Goal: Complete application form

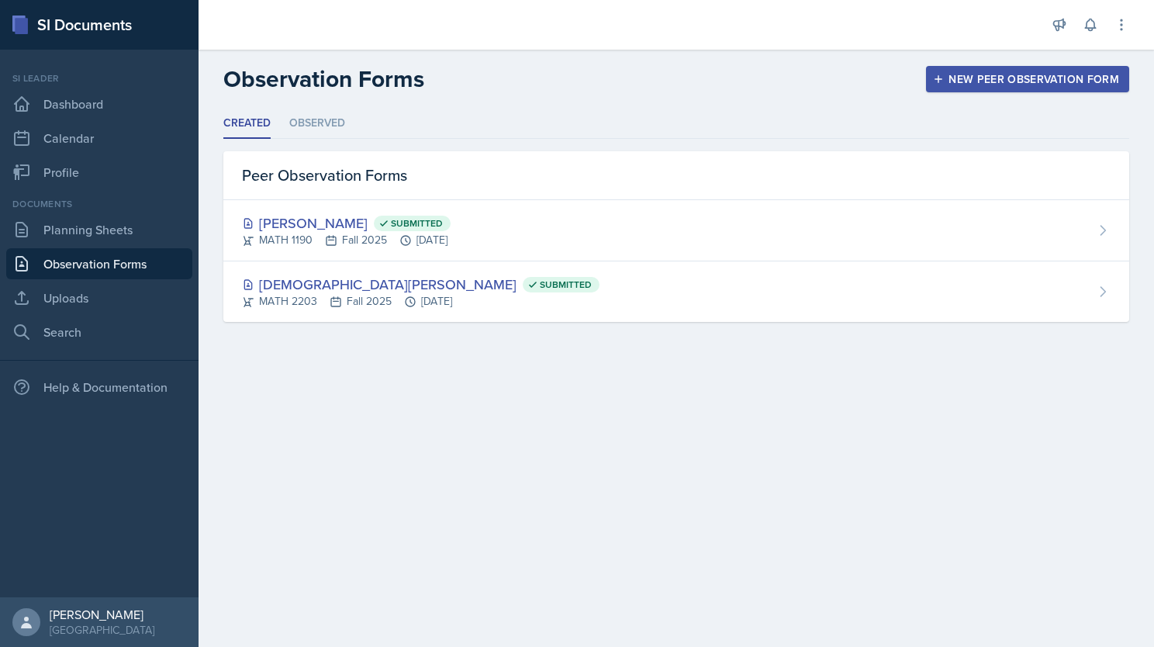
click at [958, 76] on div "New Peer Observation Form" at bounding box center [1027, 79] width 183 height 12
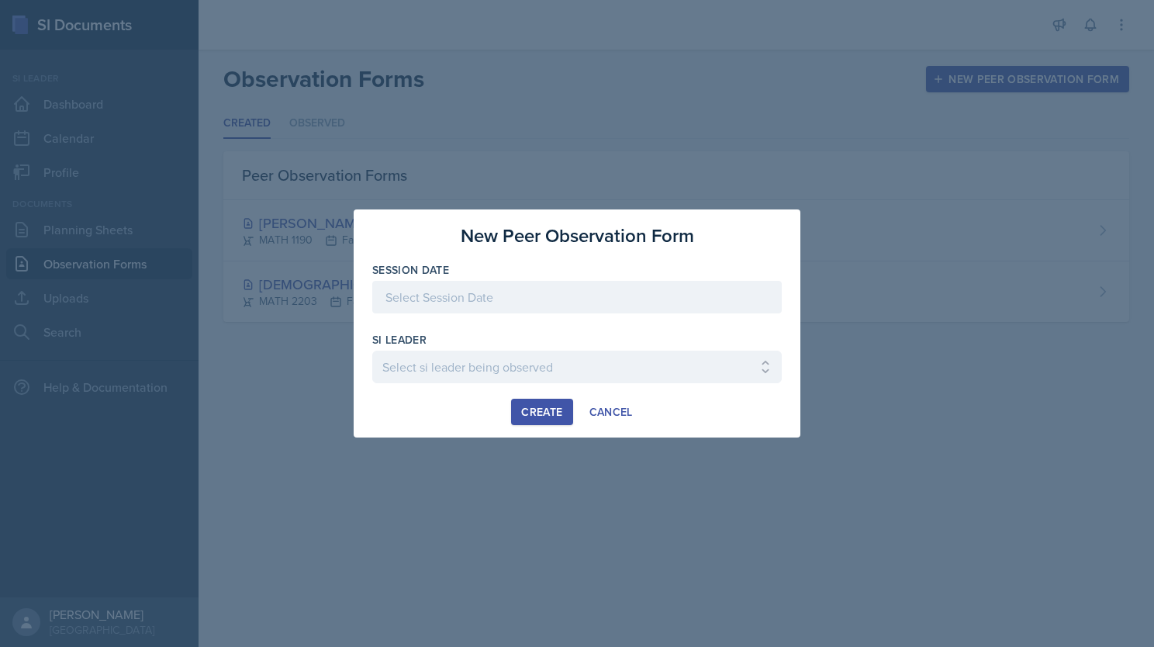
click at [492, 296] on div at bounding box center [577, 297] width 410 height 33
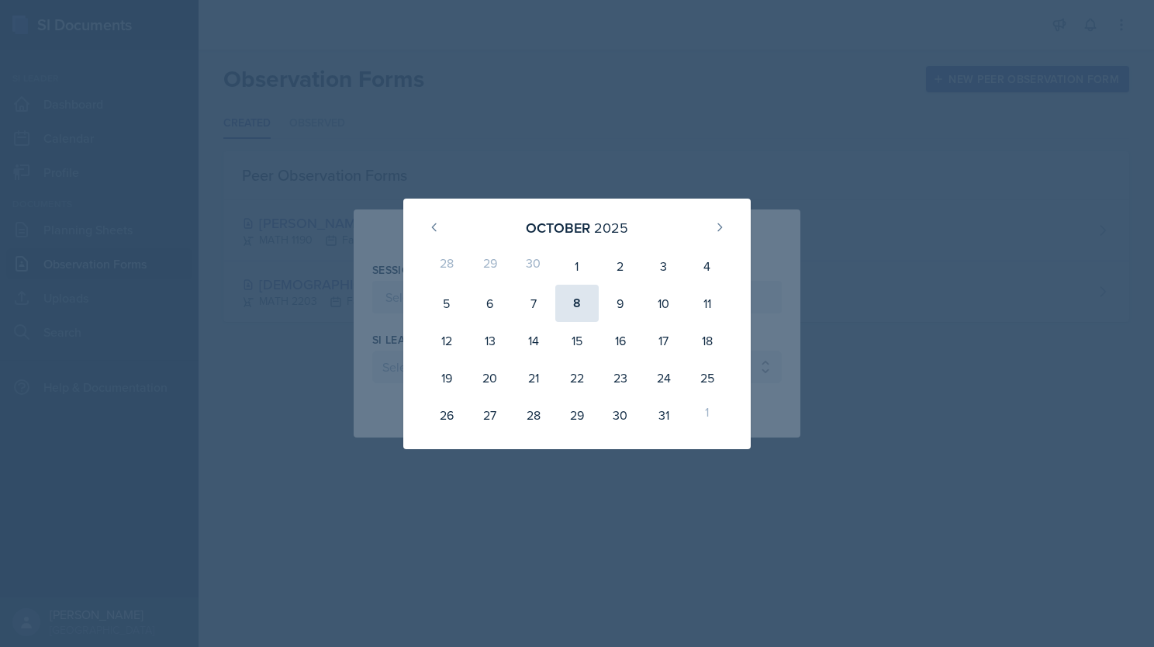
click at [572, 304] on div "8" at bounding box center [576, 303] width 43 height 37
type input "[DATE]"
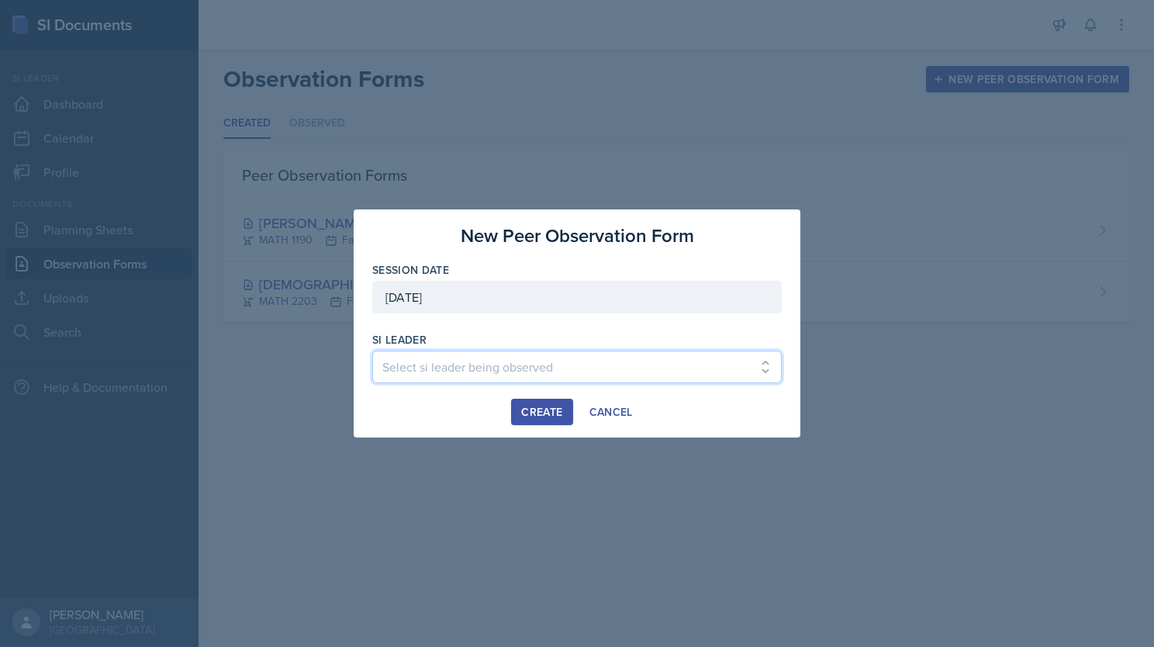
click at [538, 368] on select "Select si leader being observed [PERSON_NAME] / PSYC 2500 / The Phantoms of The…" at bounding box center [577, 367] width 410 height 33
select select "ba030b87-5cc2-4e80-b740-fa0852f550a0"
click at [372, 351] on select "Select si leader being observed [PERSON_NAME] / PSYC 2500 / The Phantoms of The…" at bounding box center [577, 367] width 410 height 33
click at [537, 413] on div "Create" at bounding box center [541, 412] width 41 height 12
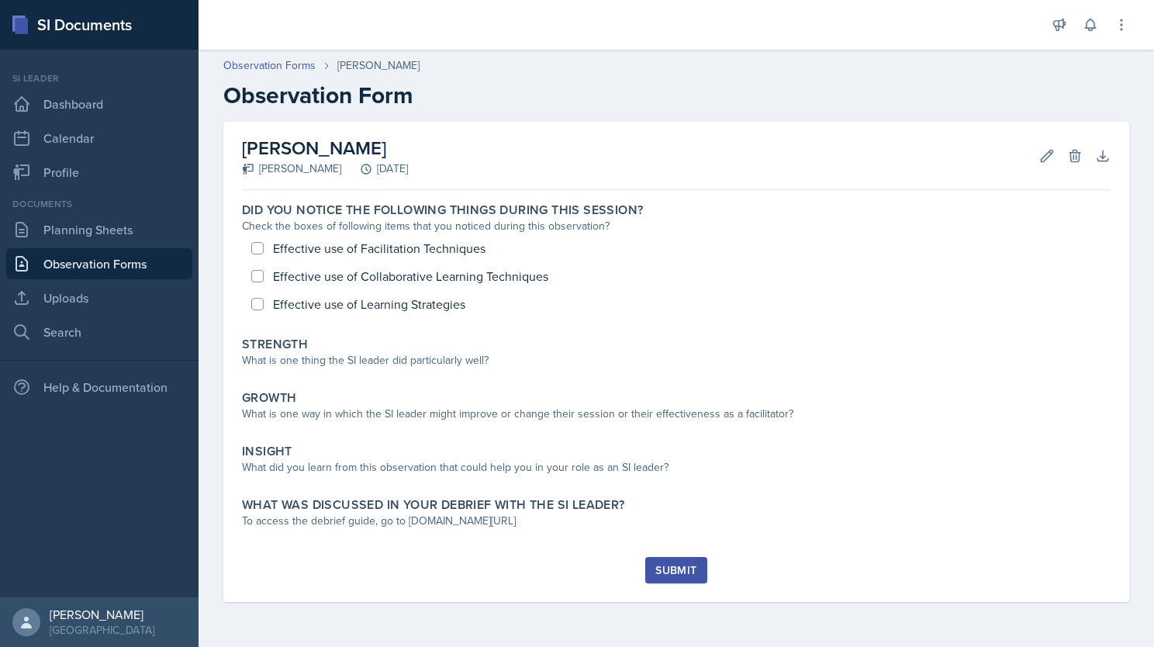
click at [718, 110] on header "Observation Forms [PERSON_NAME] Observation Form" at bounding box center [677, 83] width 956 height 83
click at [718, 111] on header "Observation Forms [PERSON_NAME] Observation Form" at bounding box center [677, 83] width 956 height 83
click at [774, 102] on h2 "Observation Form" at bounding box center [676, 95] width 906 height 28
click at [671, 112] on header "Observation Forms [PERSON_NAME] Observation Form" at bounding box center [677, 83] width 956 height 83
click at [491, 151] on div "[PERSON_NAME] [PERSON_NAME] [DATE] Edit Delete Download Autosaving" at bounding box center [676, 156] width 869 height 68
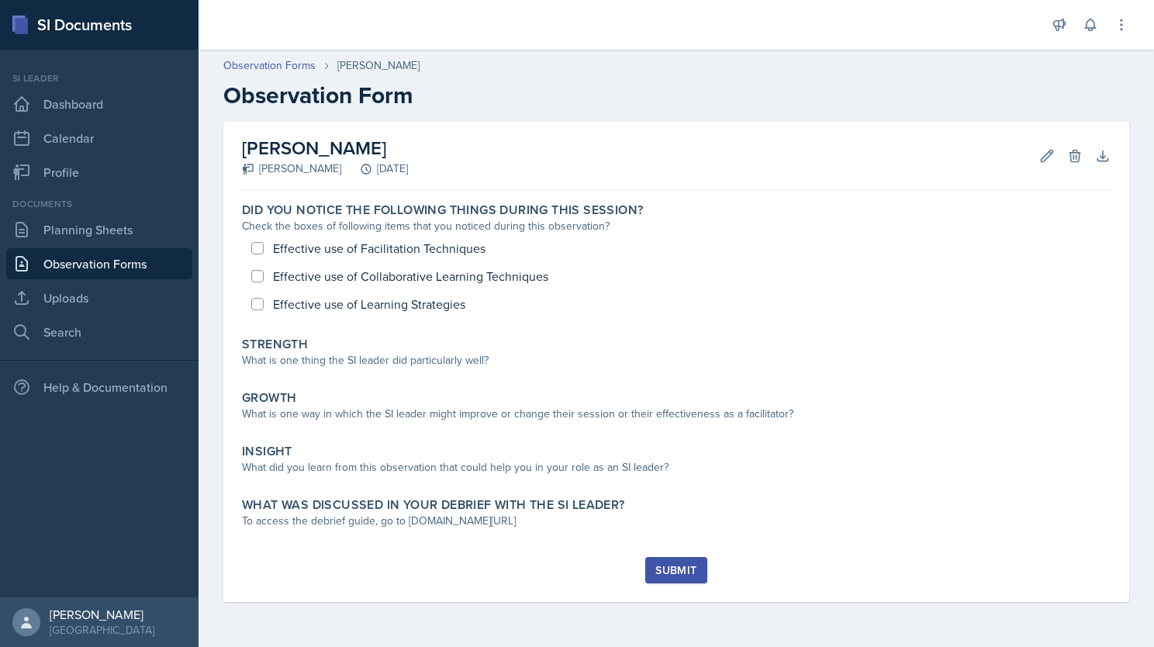
click at [552, 169] on div "[PERSON_NAME] [PERSON_NAME] [DATE] Edit Delete Download Autosaving" at bounding box center [676, 156] width 869 height 68
click at [552, 137] on div "[PERSON_NAME] [PERSON_NAME] [DATE] Edit Delete Download Autosaving" at bounding box center [676, 156] width 869 height 68
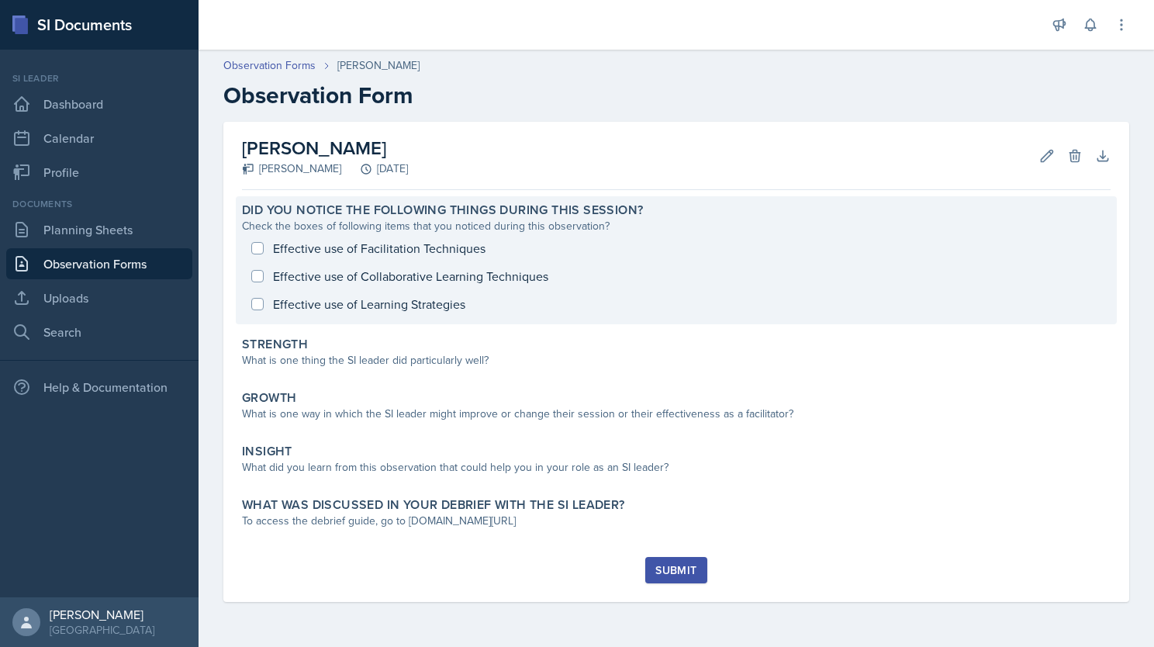
click at [261, 251] on div "Effective use of Facilitation Techniques Effective use of Collaborative Learnin…" at bounding box center [676, 276] width 869 height 84
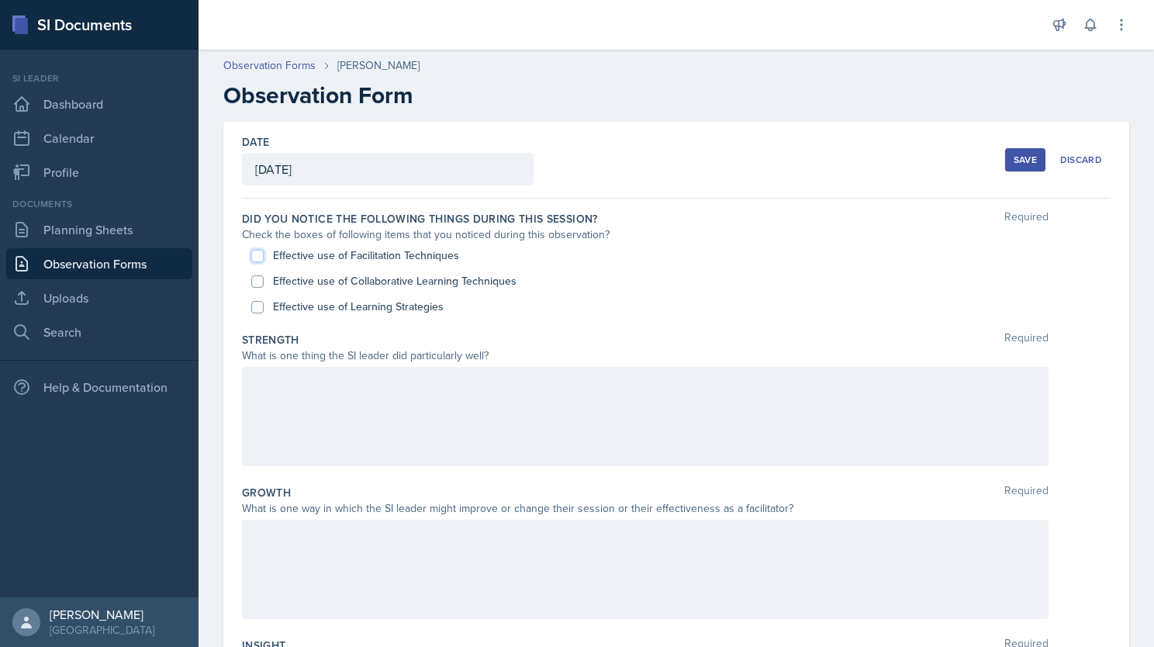
click at [258, 258] on input "Effective use of Facilitation Techniques" at bounding box center [257, 256] width 12 height 12
checkbox input "true"
click at [261, 282] on input "Effective use of Collaborative Learning Techniques" at bounding box center [257, 281] width 12 height 12
checkbox input "true"
click at [261, 304] on input "Effective use of Learning Strategies" at bounding box center [257, 307] width 12 height 12
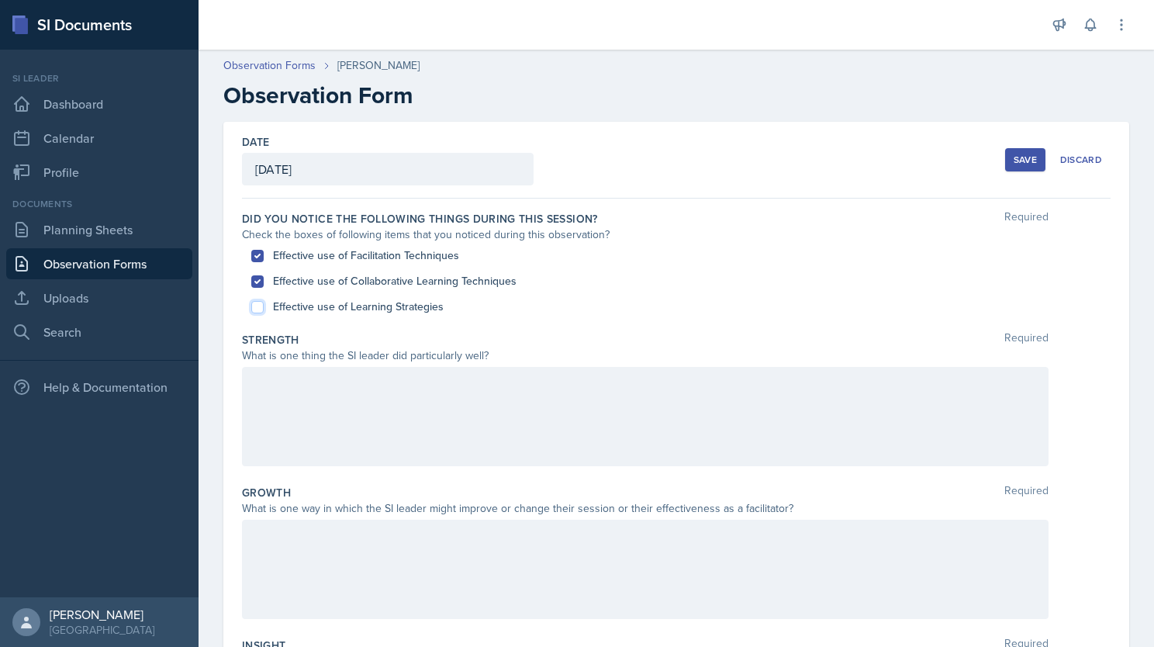
checkbox input "true"
click at [322, 394] on div at bounding box center [645, 416] width 807 height 99
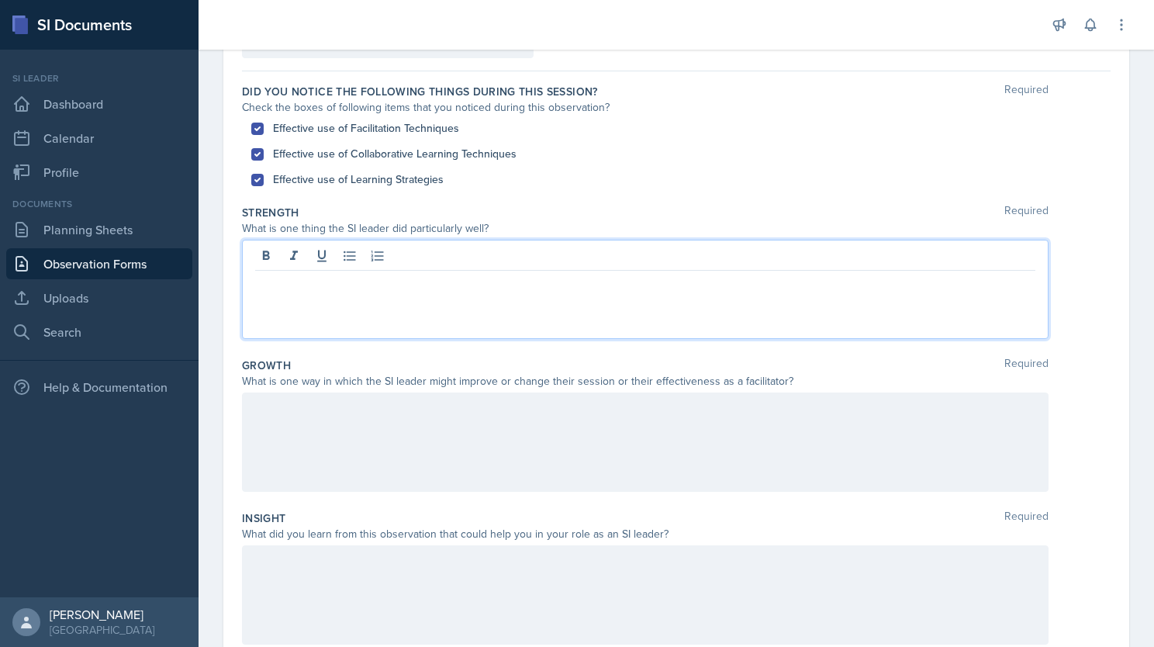
scroll to position [126, 0]
click at [360, 583] on div at bounding box center [645, 595] width 807 height 99
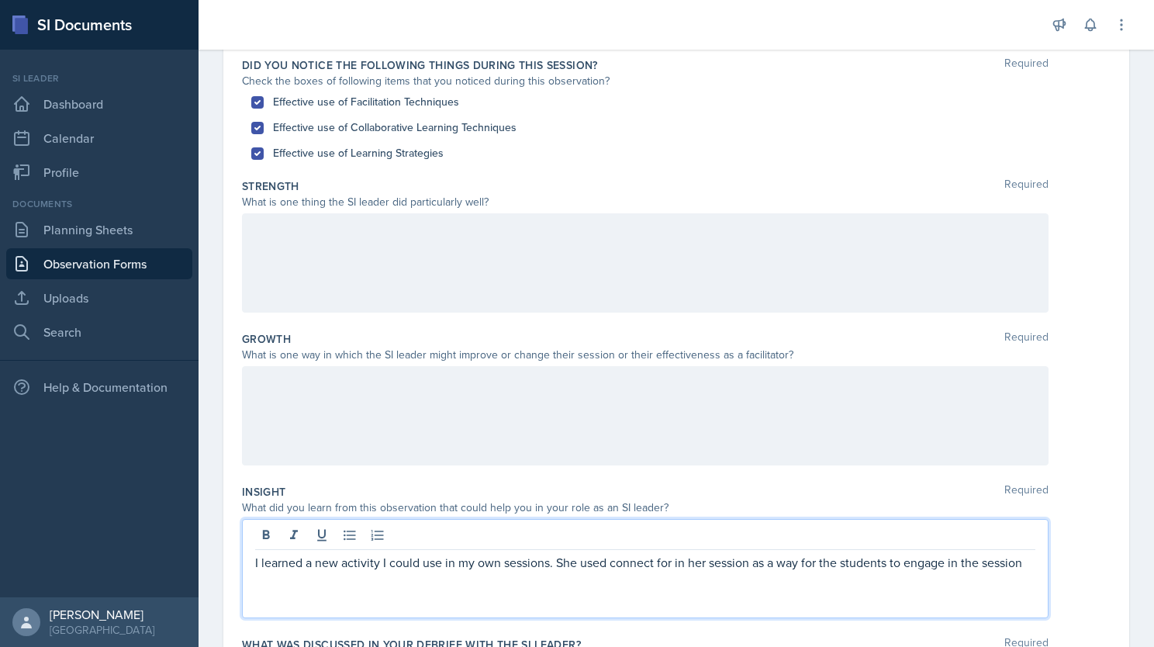
click at [668, 561] on p "I learned a new activity I could use in my own sessions. She used connect for i…" at bounding box center [645, 562] width 780 height 19
click at [666, 558] on p "I learned a new activity I could use in my own sessions. She used connect for i…" at bounding box center [645, 562] width 780 height 19
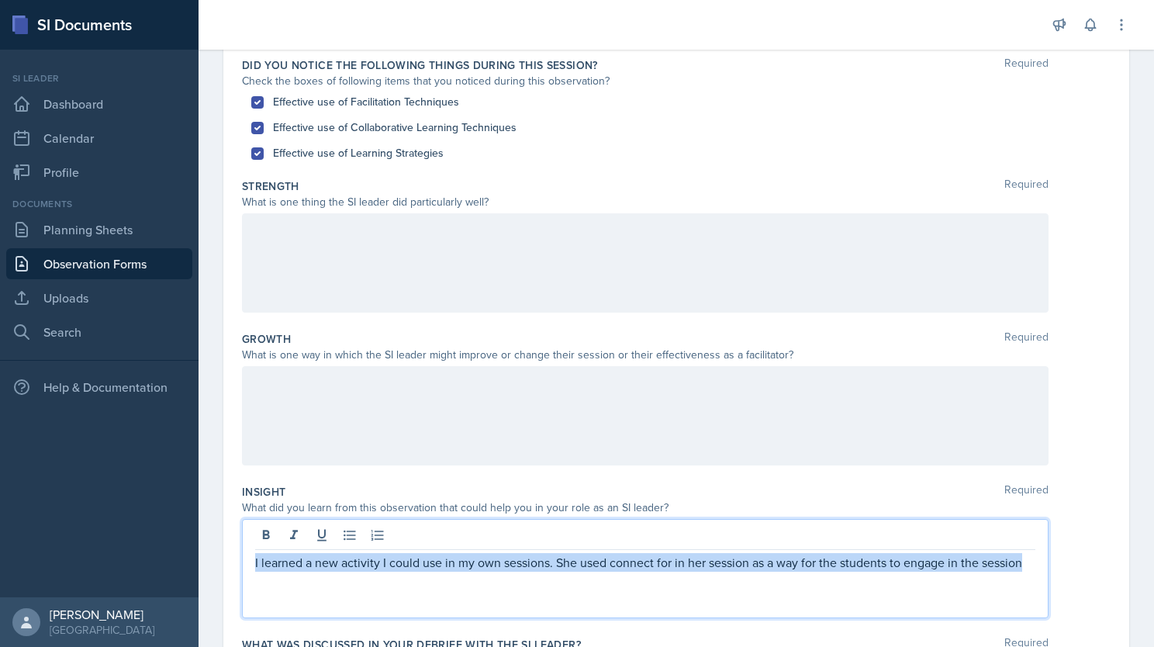
click at [666, 558] on p "I learned a new activity I could use in my own sessions. She used connect for i…" at bounding box center [645, 562] width 780 height 19
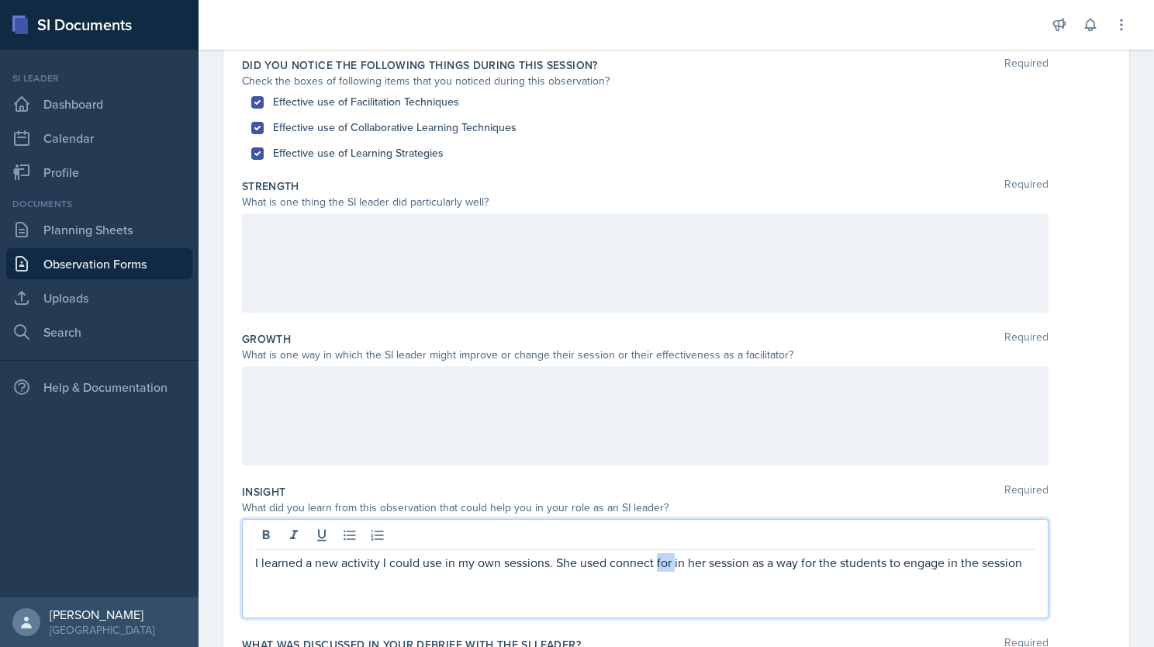
click at [666, 558] on p "I learned a new activity I could use in my own sessions. She used connect for i…" at bounding box center [645, 562] width 780 height 19
click at [586, 572] on p "I learned a new activity I could use in my own sessions. She used connect four …" at bounding box center [645, 562] width 780 height 19
click at [756, 585] on p "I learned a new activity I could use in my own sessions. She used connect four …" at bounding box center [645, 571] width 780 height 37
click at [759, 582] on p "I learned a new activity I could use in my own sessions. She used connect four …" at bounding box center [645, 571] width 780 height 37
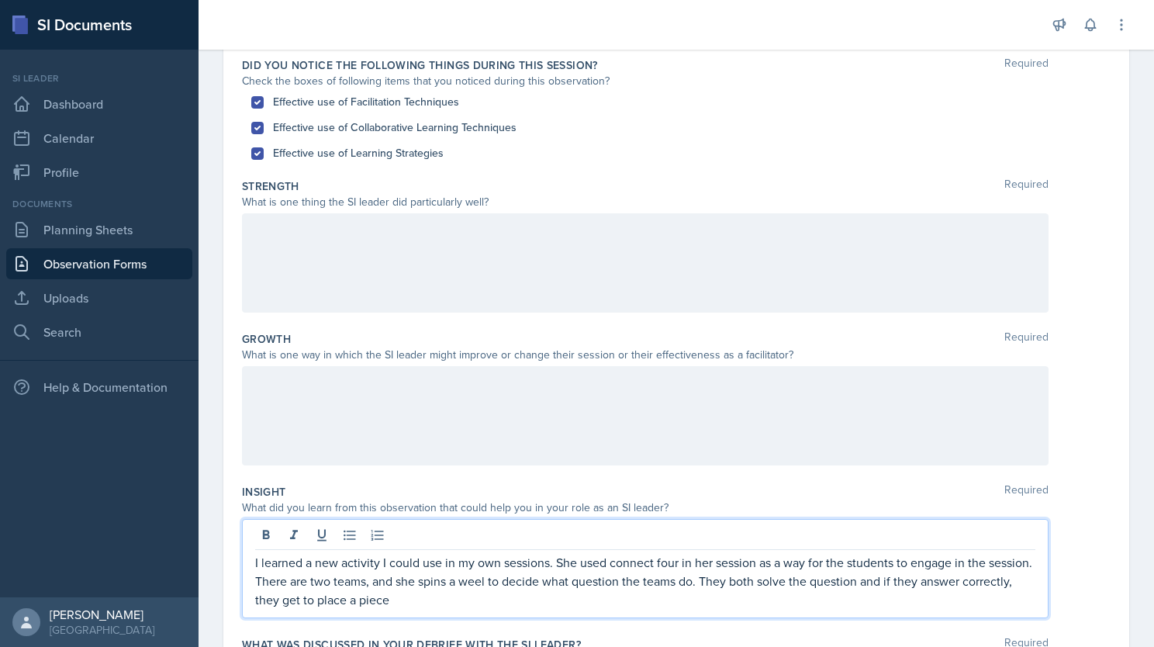
click at [469, 604] on p "I learned a new activity I could use in my own sessions. She used connect four …" at bounding box center [645, 581] width 780 height 56
click at [465, 607] on p "I learned a new activity I could use in my own sessions. She used connect four …" at bounding box center [645, 581] width 780 height 56
click at [451, 600] on p "I learned a new activity I could use in my own sessions. She used connect four …" at bounding box center [645, 581] width 780 height 56
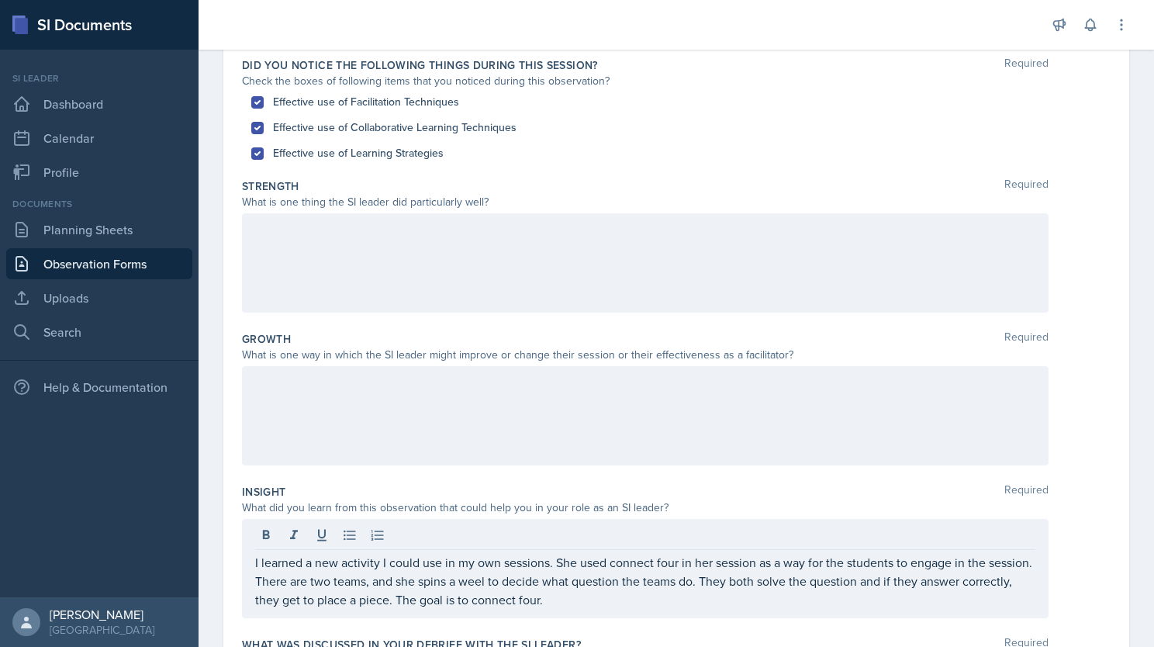
click at [446, 391] on div at bounding box center [645, 415] width 807 height 99
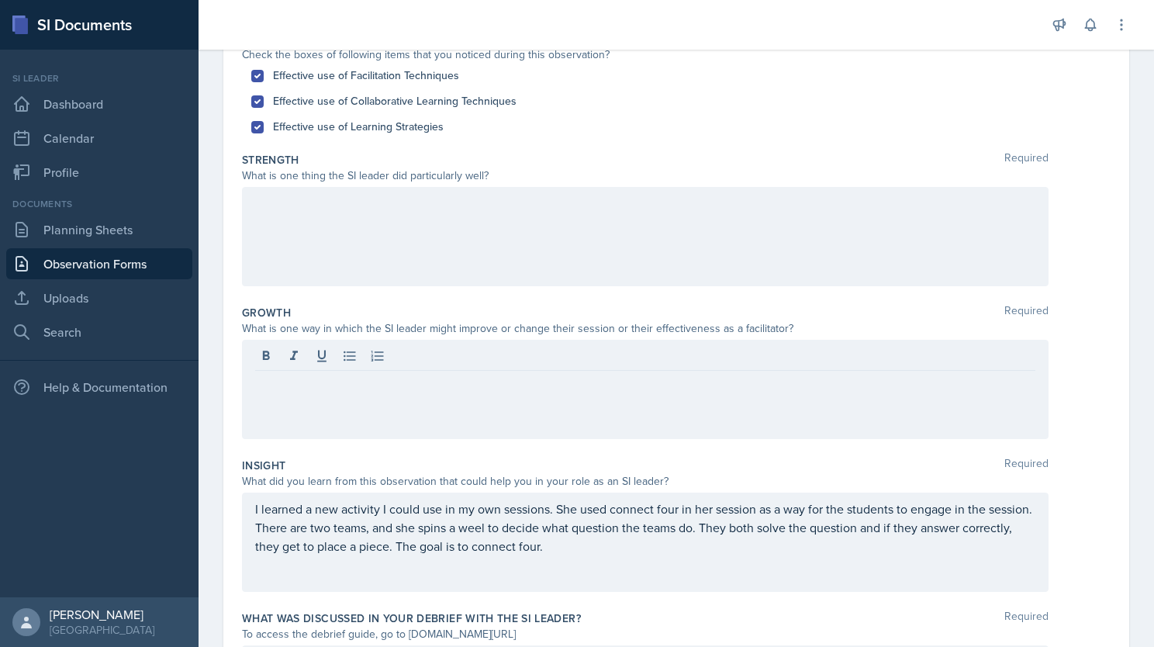
click at [455, 290] on div "Strength Required What is one thing the SI leader did particularly well?" at bounding box center [676, 222] width 869 height 153
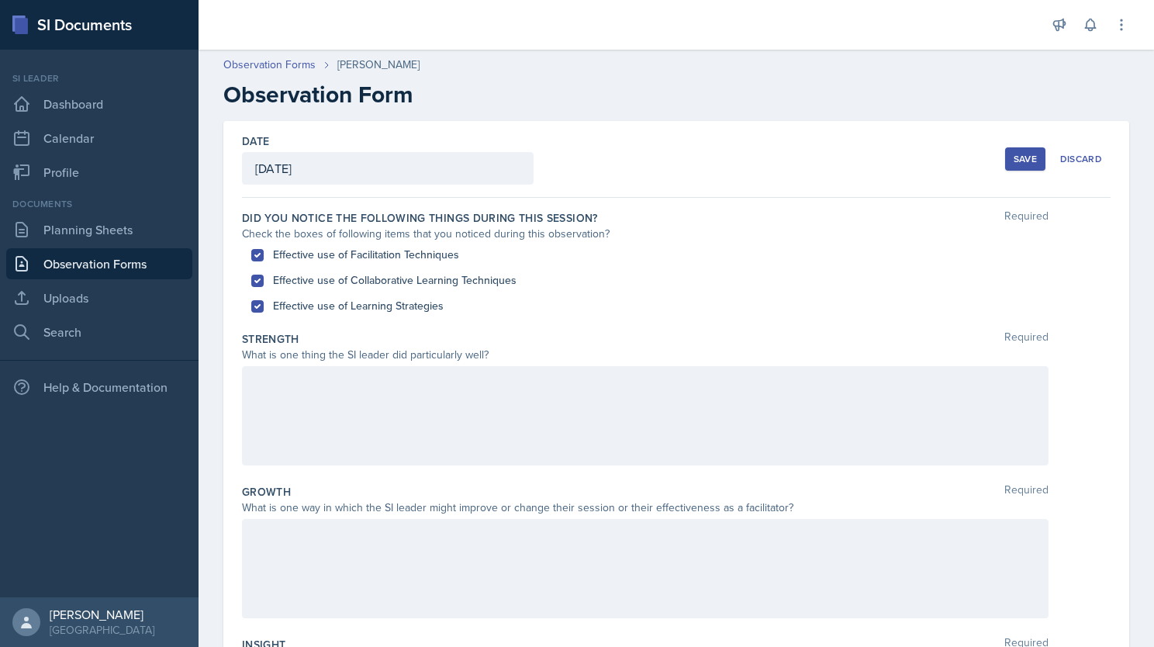
scroll to position [0, 0]
click at [424, 405] on div at bounding box center [645, 416] width 807 height 99
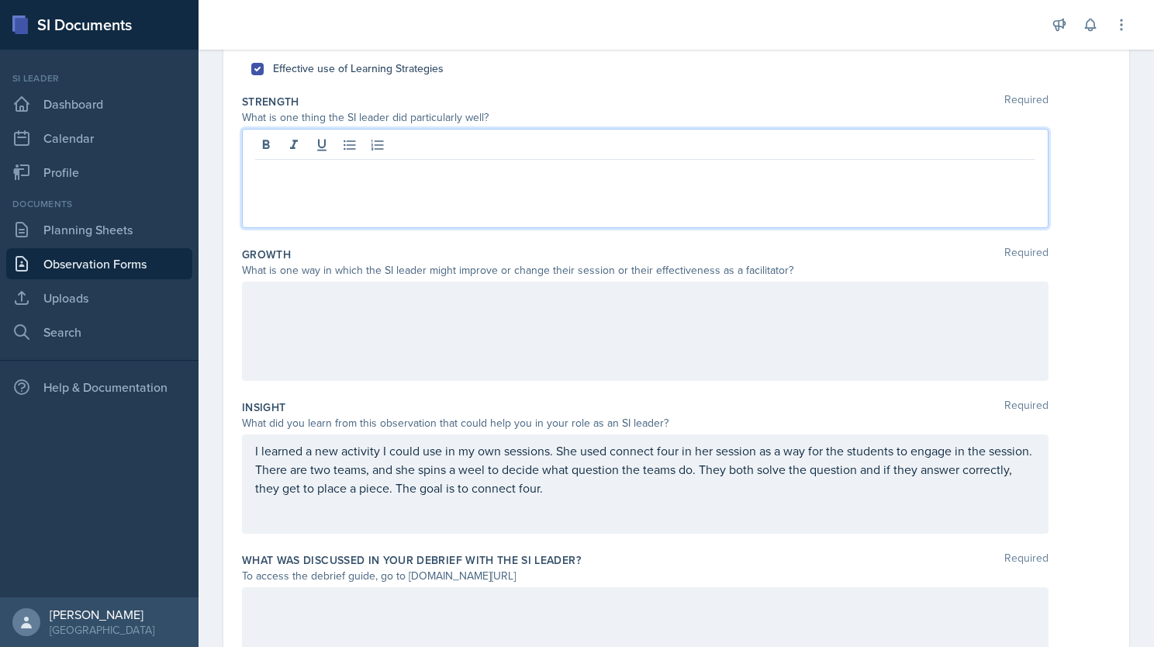
scroll to position [265, 0]
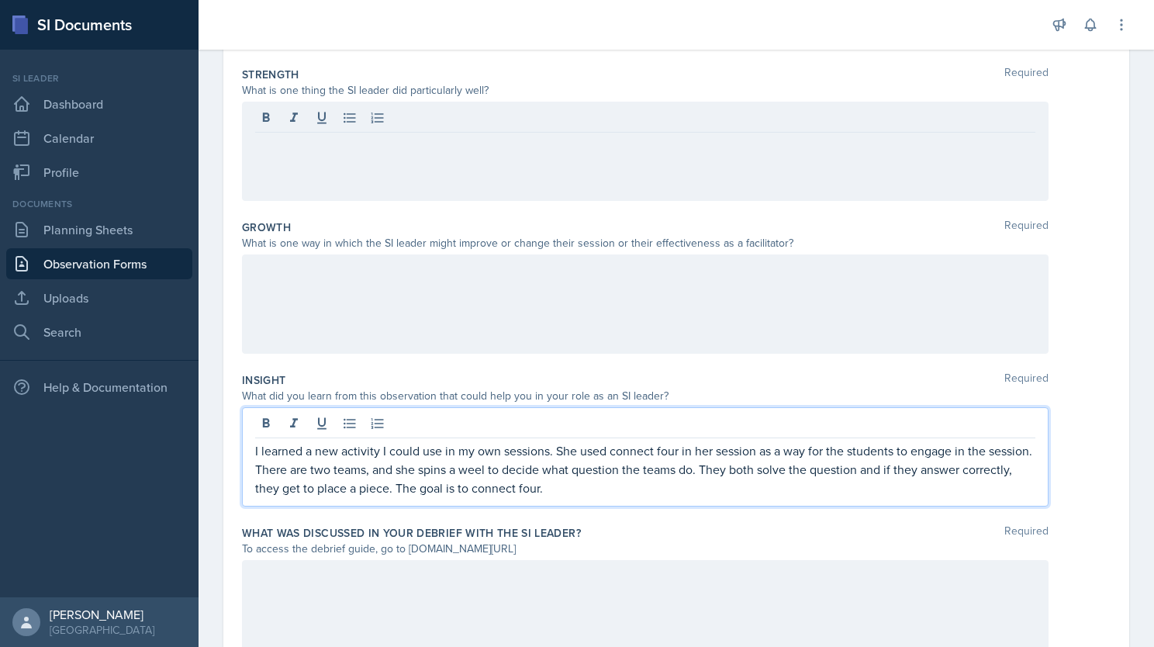
click at [614, 486] on p "I learned a new activity I could use in my own sessions. She used connect four …" at bounding box center [645, 469] width 780 height 56
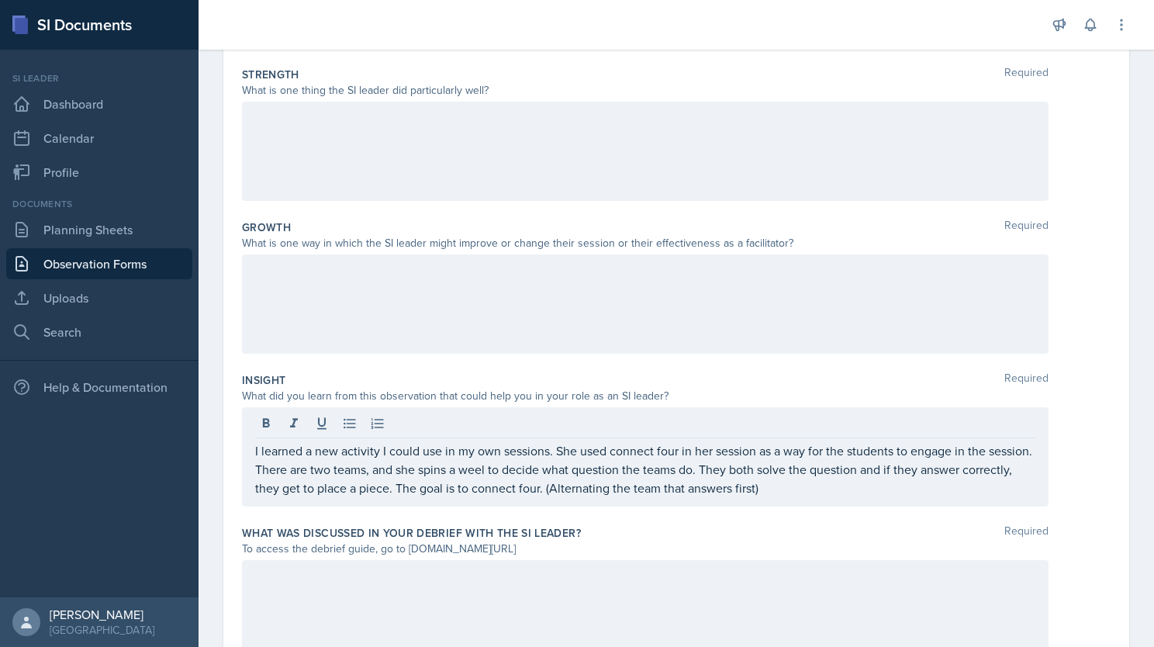
click at [838, 496] on div "I learned a new activity I could use in my own sessions. She used connect four …" at bounding box center [645, 456] width 807 height 99
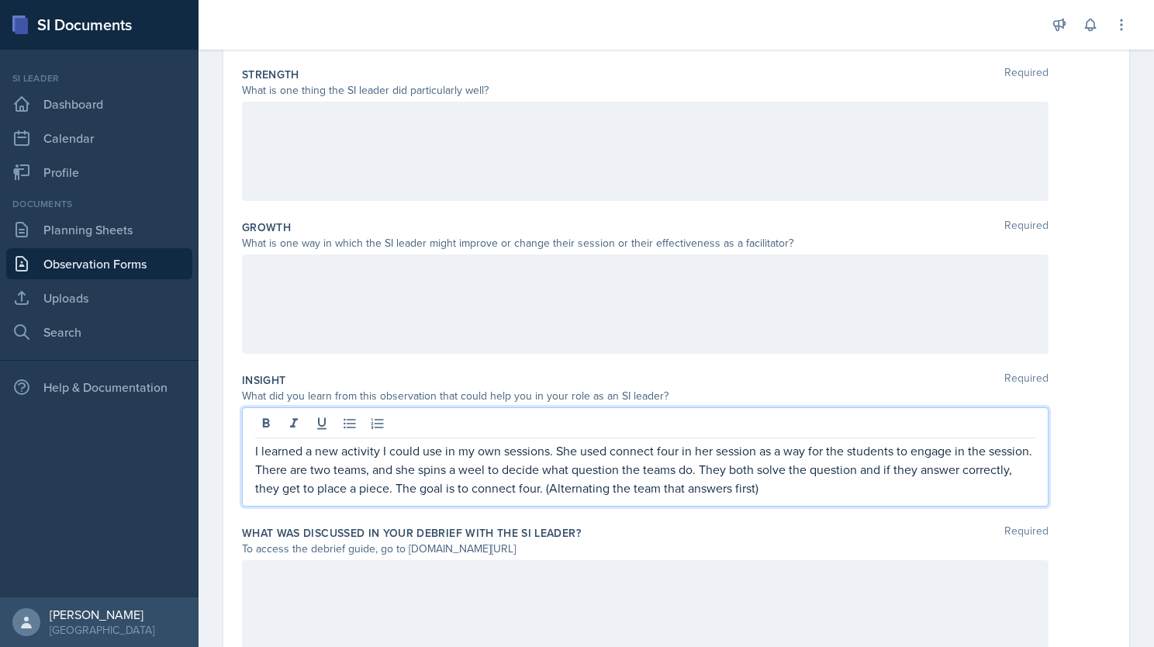
click at [822, 482] on p "I learned a new activity I could use in my own sessions. She used connect four …" at bounding box center [645, 469] width 780 height 56
click at [655, 284] on div at bounding box center [645, 303] width 807 height 99
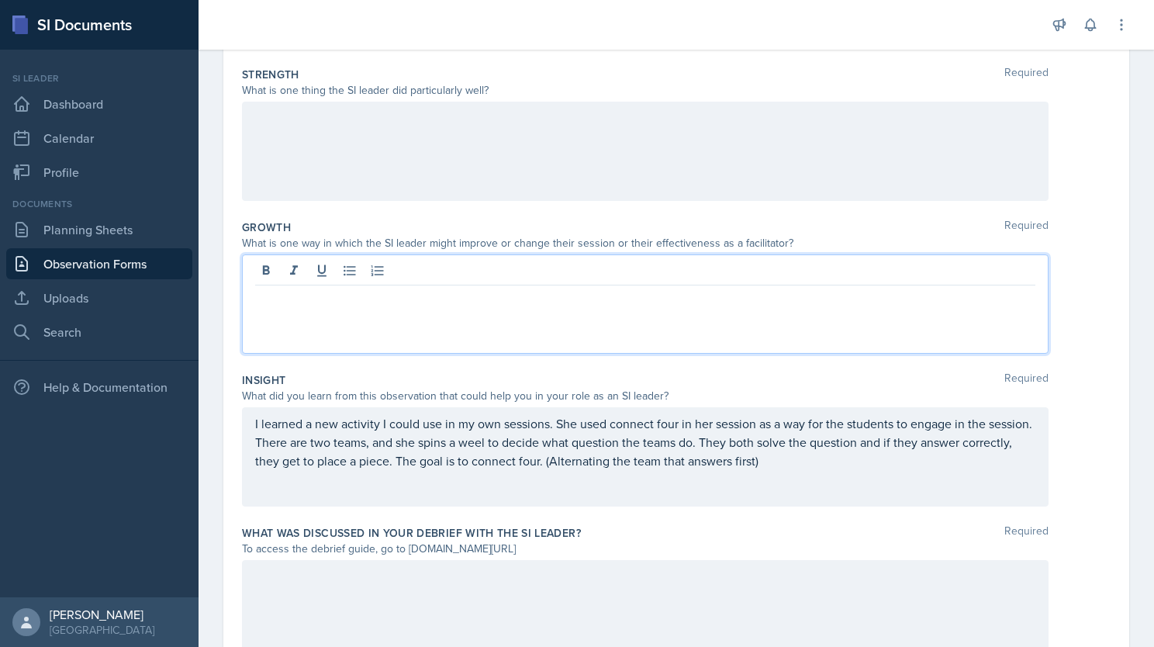
scroll to position [292, 0]
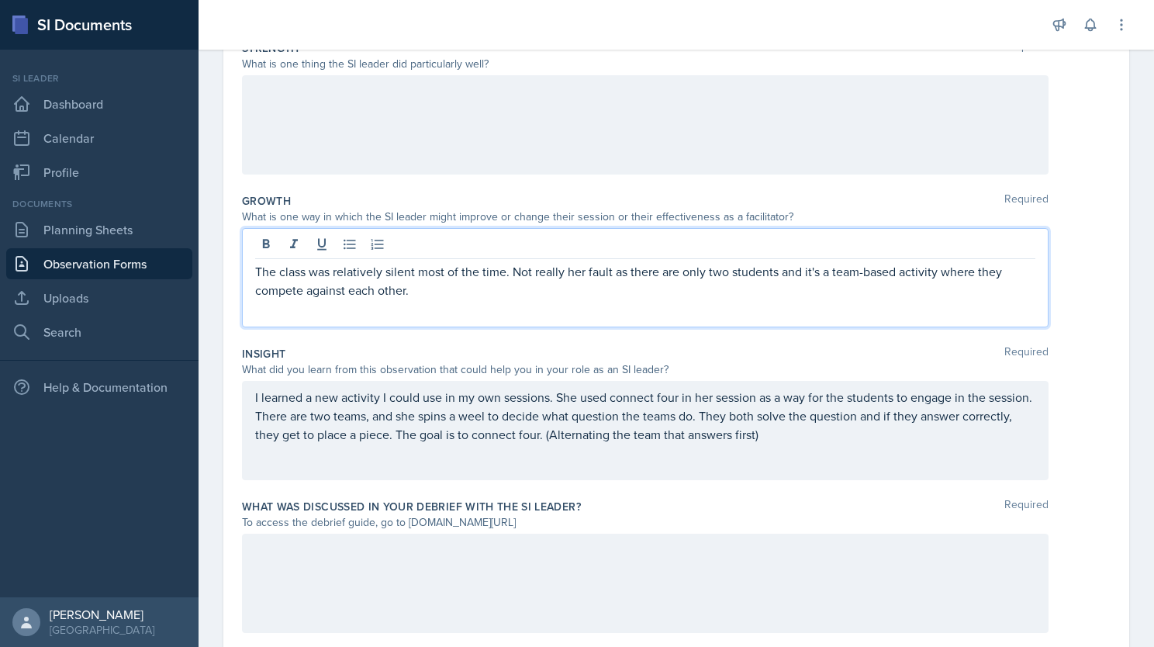
click at [541, 290] on p "The class was relatively silent most of the time. Not really her fault as there…" at bounding box center [645, 280] width 780 height 37
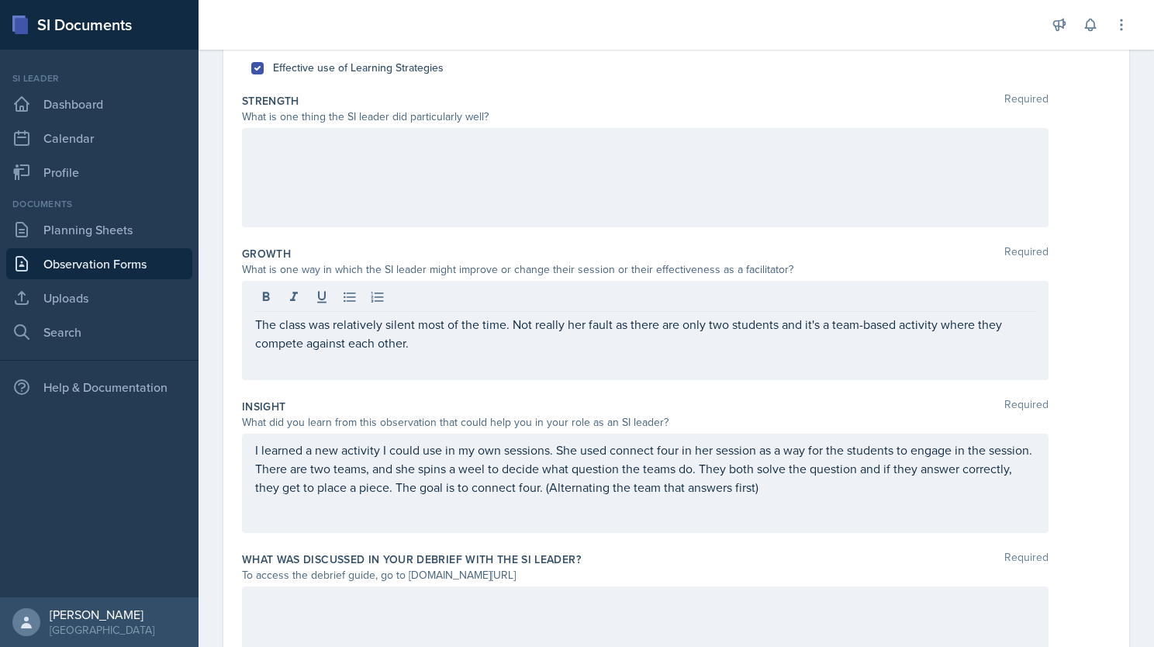
click at [469, 197] on div at bounding box center [645, 177] width 807 height 99
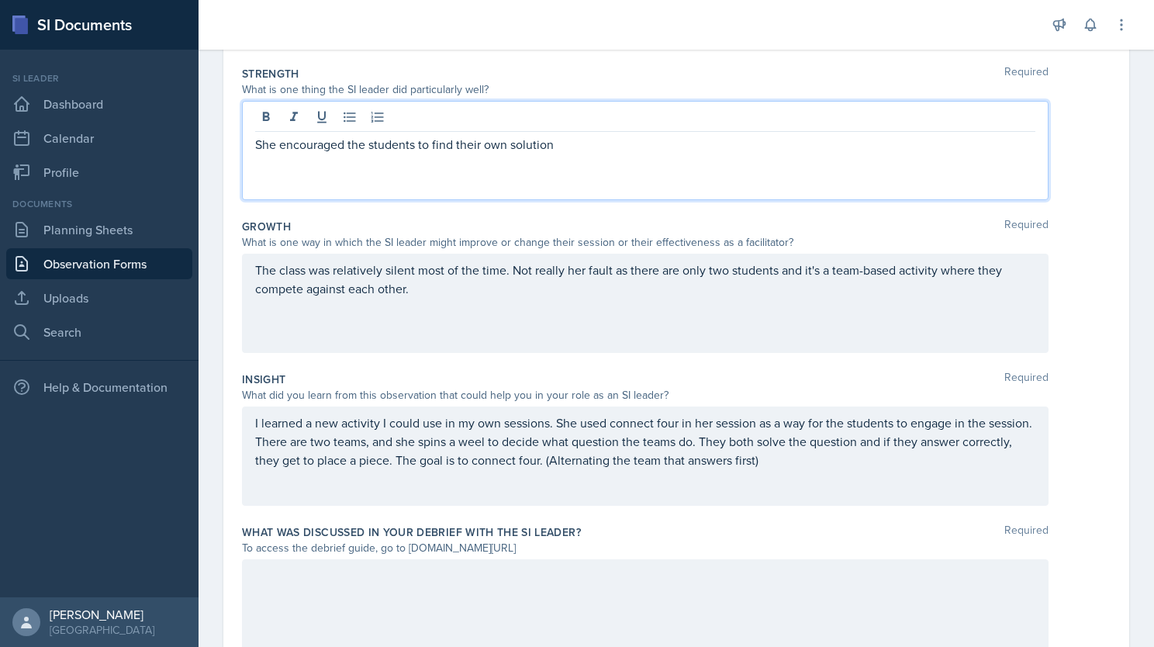
click at [602, 157] on div "She encouraged the students to find their own solution" at bounding box center [645, 150] width 807 height 99
click at [587, 144] on p "She encouraged the students to find their own solution" at bounding box center [645, 144] width 780 height 19
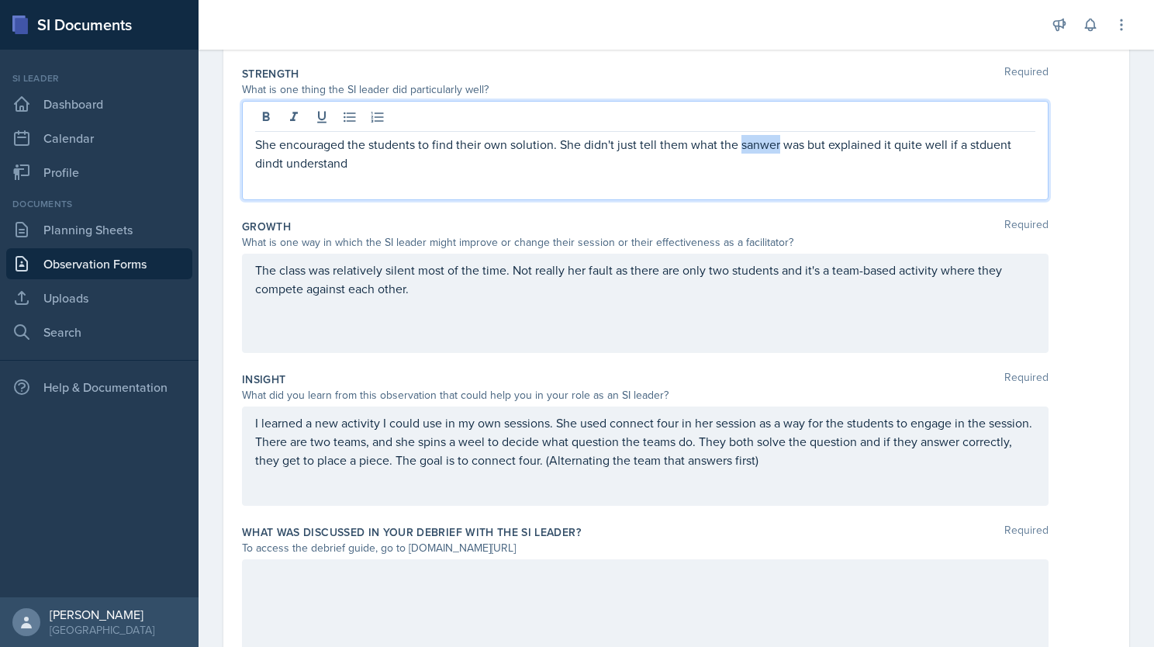
click at [756, 145] on p "She encouraged the students to find their own solution. She didn't just tell th…" at bounding box center [645, 153] width 780 height 37
click at [795, 147] on p "She encouraged the students to find their own solution. She didn't just tell th…" at bounding box center [645, 153] width 780 height 37
click at [369, 167] on p "She encouraged the students to find their own solution. She didn't just tell th…" at bounding box center [645, 153] width 780 height 37
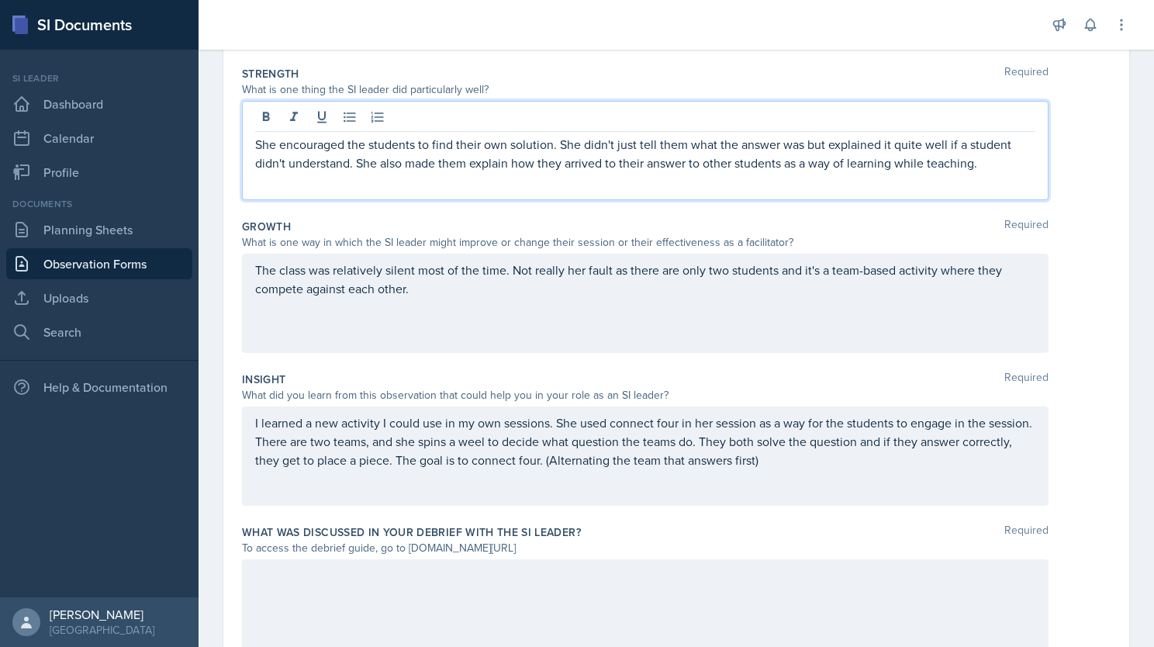
click at [1004, 168] on p "She encouraged the students to find their own solution. She didn't just tell th…" at bounding box center [645, 153] width 780 height 37
click at [489, 189] on p "She encouraged the students to find their own solution. She didn't just tell th…" at bounding box center [645, 163] width 780 height 56
click at [453, 308] on div "The class was relatively silent most of the time. Not really her fault as there…" at bounding box center [645, 303] width 807 height 99
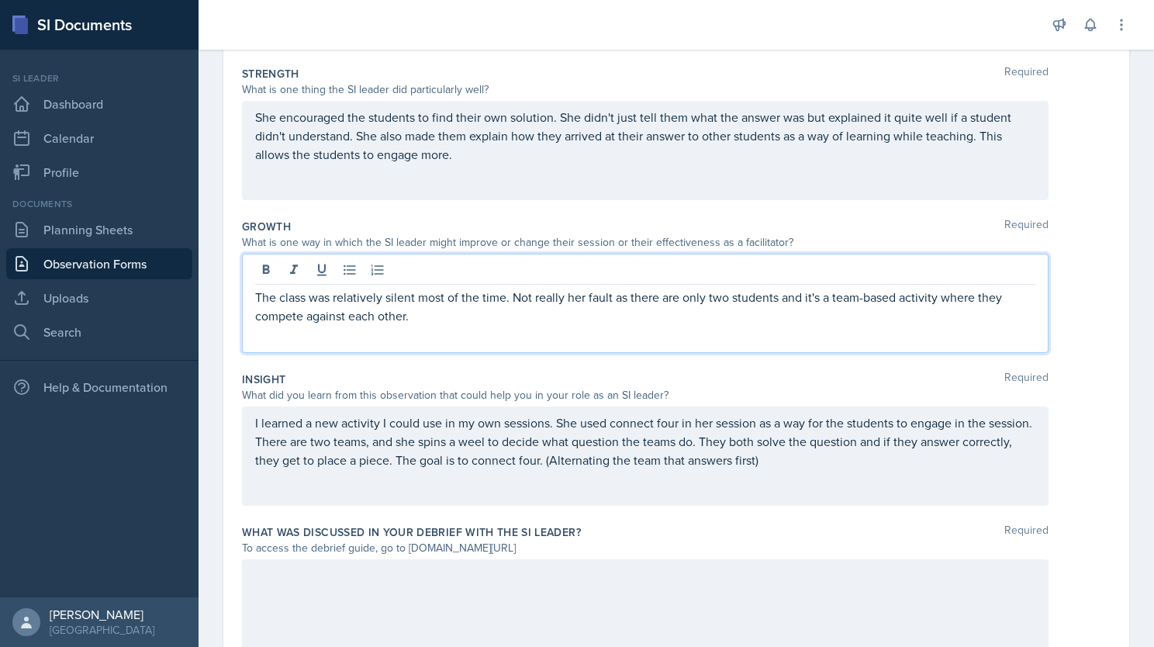
scroll to position [292, 0]
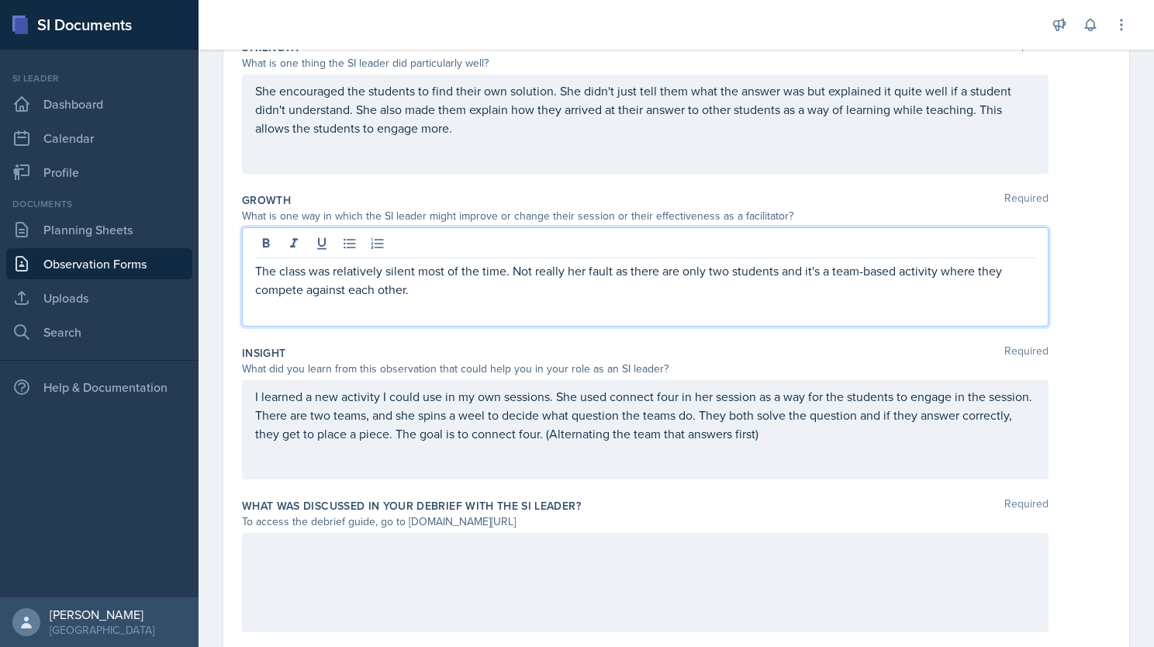
click at [628, 402] on div "I learned a new activity I could use in my own sessions. She used connect four …" at bounding box center [645, 429] width 807 height 99
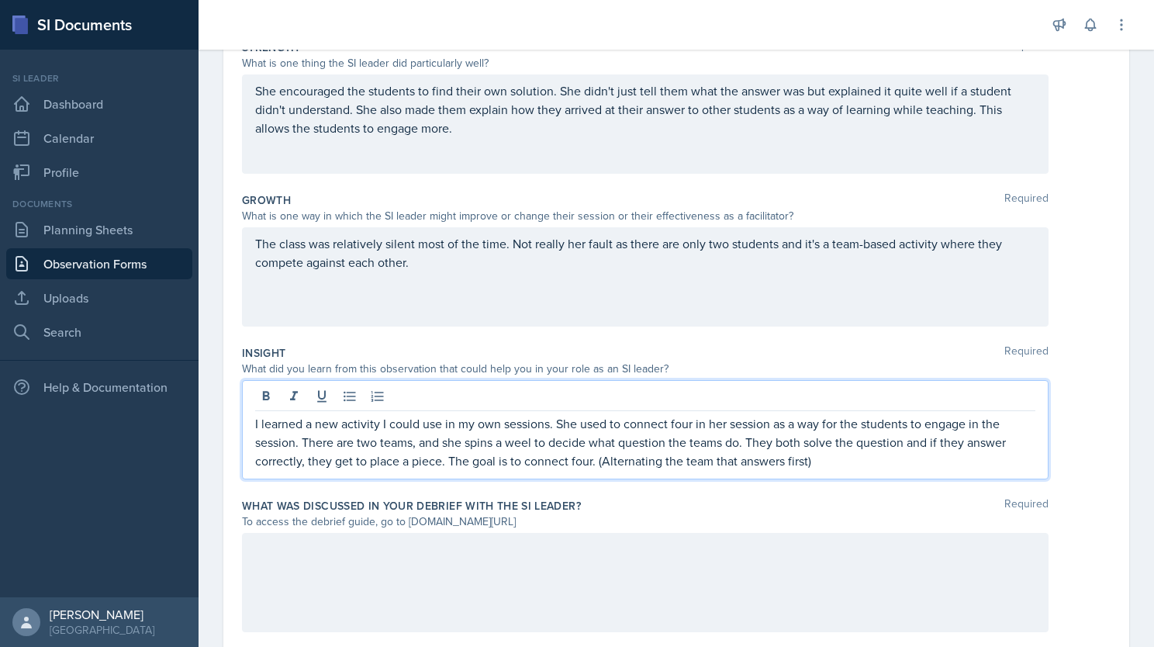
click at [616, 423] on p "I learned a new activity I could use in my own sessions. She used to connect fo…" at bounding box center [645, 442] width 780 height 56
click at [658, 420] on p "I learned a new activity I could use in my own sessions. She used connect four …" at bounding box center [645, 442] width 780 height 56
click at [820, 464] on p "I learned a new activity I could use in my own sessions. She used connect-four …" at bounding box center [645, 442] width 780 height 56
click at [571, 349] on div "Insight Required" at bounding box center [676, 353] width 869 height 16
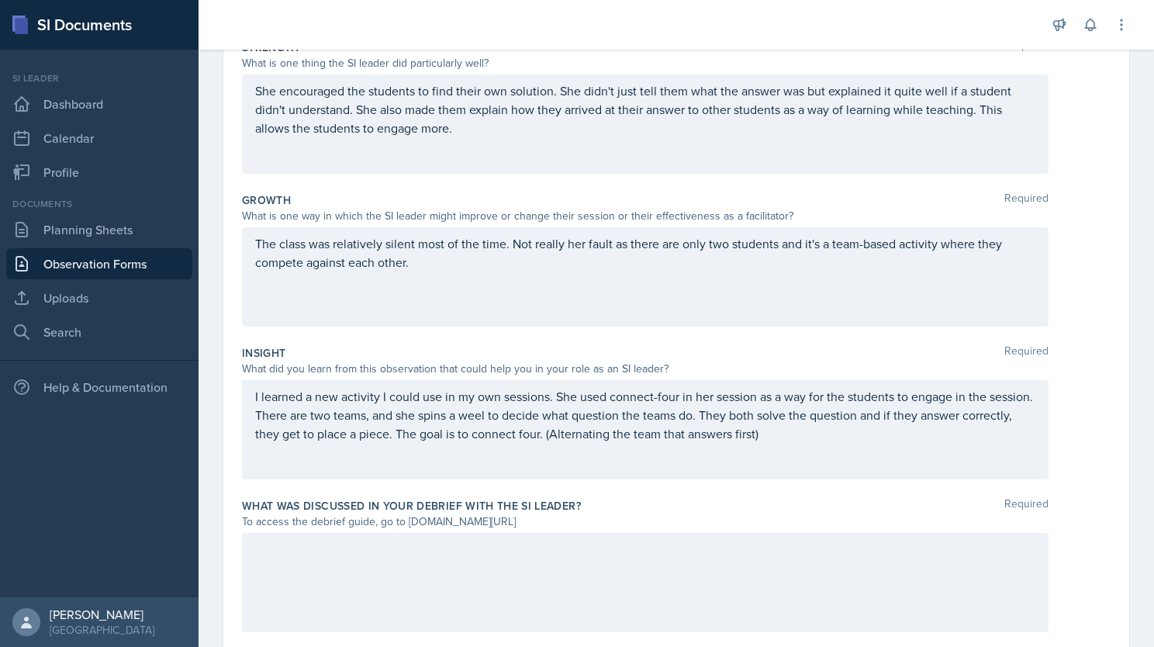
scroll to position [0, 0]
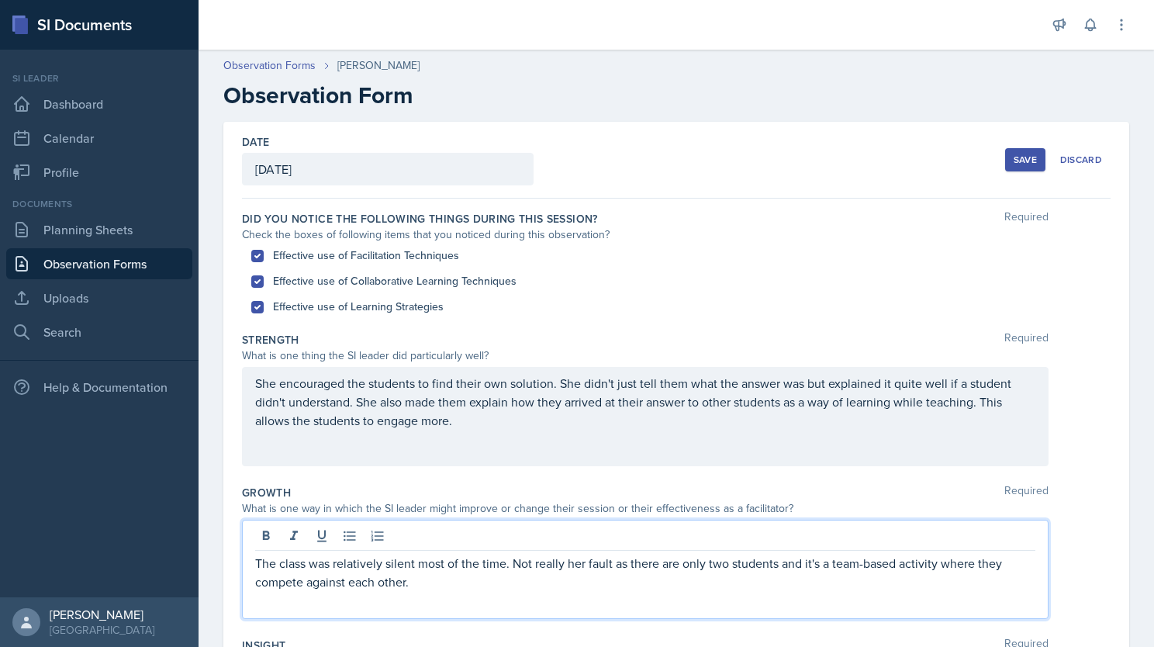
click at [429, 550] on div "The class was relatively silent most of the time. Not really her fault as there…" at bounding box center [645, 569] width 807 height 99
click at [583, 577] on p "The class was relatively silent most of the time. Not really her fault as there…" at bounding box center [645, 572] width 780 height 37
click at [825, 588] on p "The class was relatively silent most of the time. Not really her fault as there…" at bounding box center [645, 572] width 780 height 37
click at [736, 496] on div "Growth Required" at bounding box center [676, 493] width 869 height 16
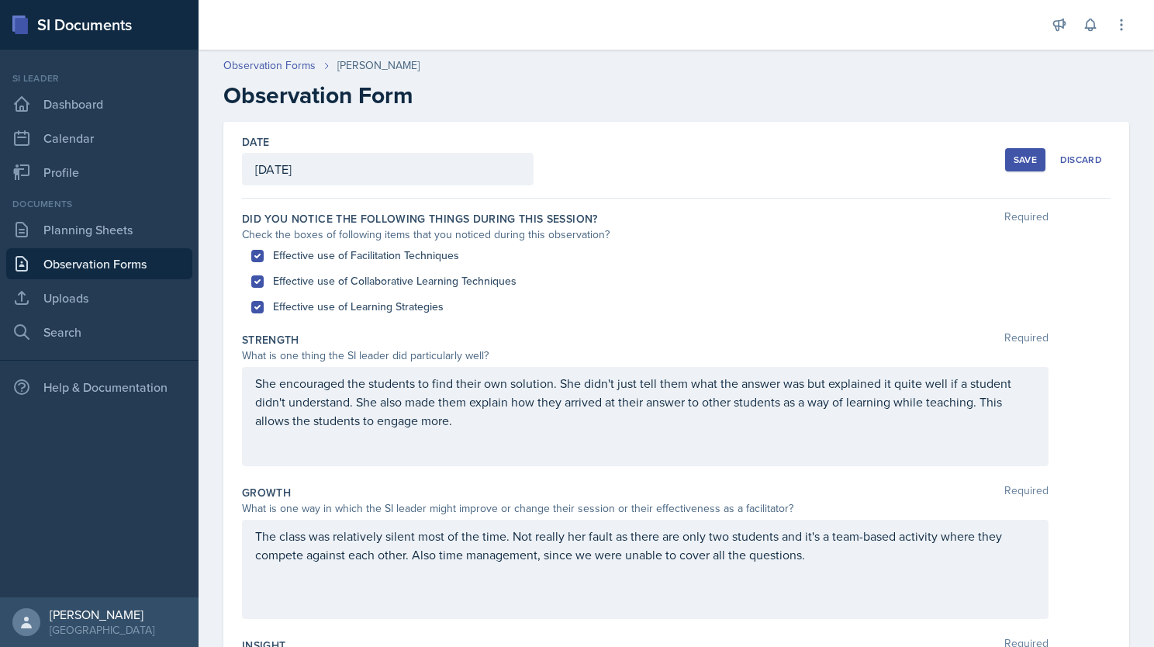
click at [805, 323] on div "Did you notice the following things during this session? Required Check the box…" at bounding box center [676, 265] width 869 height 121
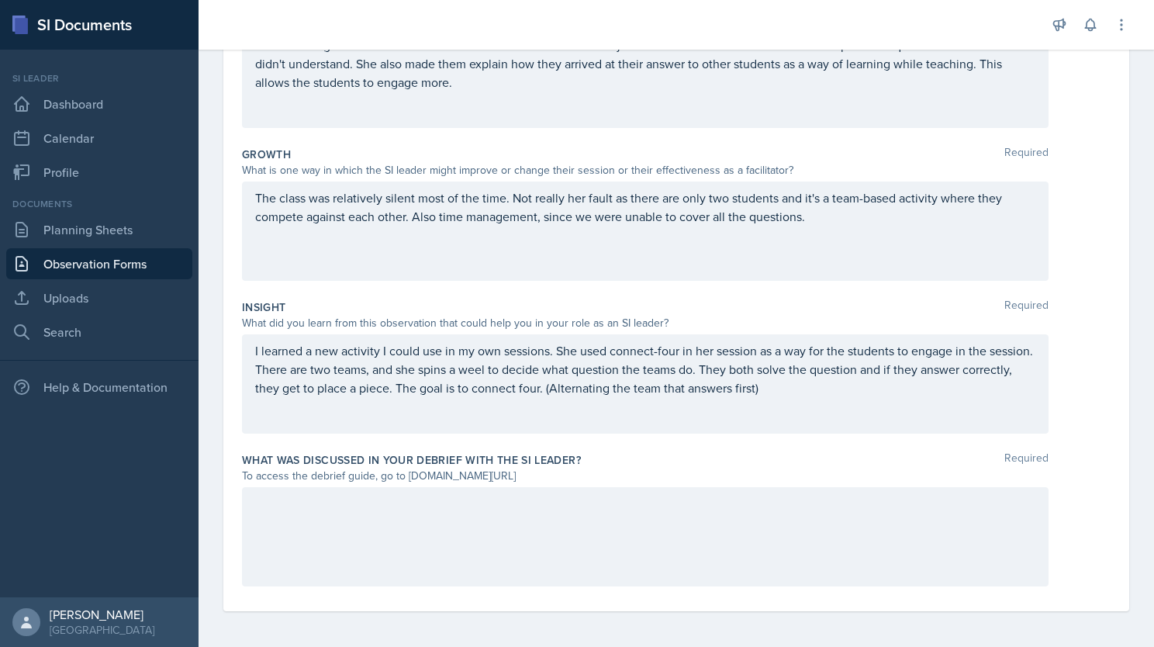
scroll to position [338, 0]
click at [474, 520] on div at bounding box center [645, 536] width 807 height 99
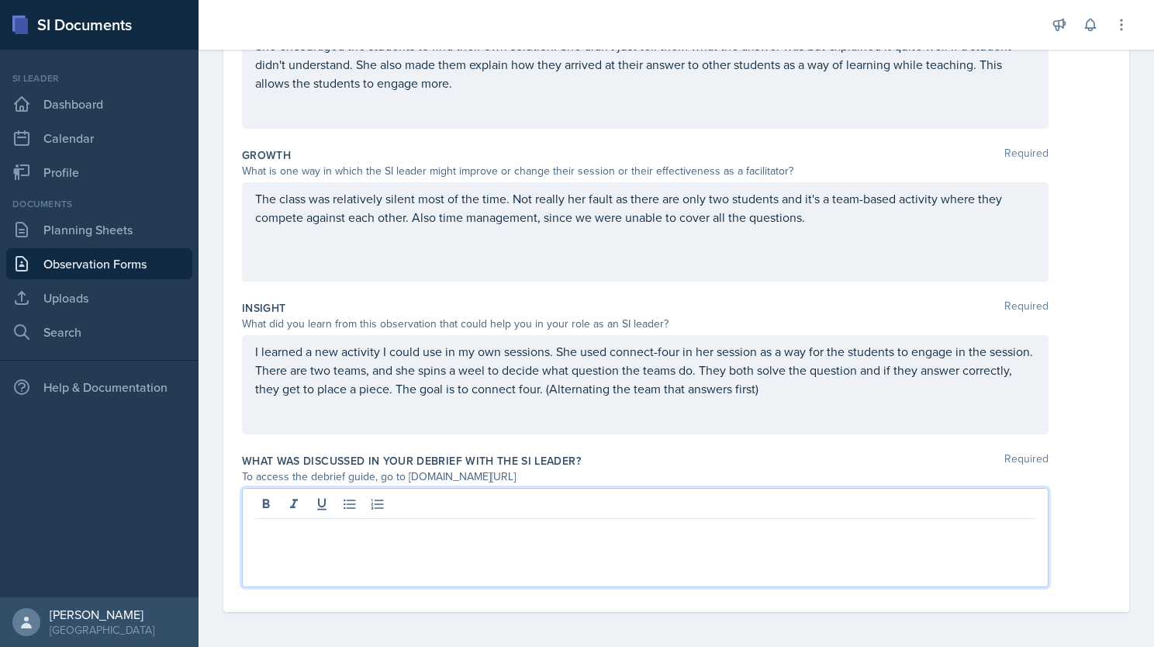
scroll to position [336, 0]
drag, startPoint x: 511, startPoint y: 531, endPoint x: 465, endPoint y: 529, distance: 45.8
click at [465, 529] on p "We talked about how she engaged the stude ts very well and explained the consep…" at bounding box center [645, 533] width 780 height 19
click at [783, 538] on p "We talked about how she engaged the students very well and explained the concep…" at bounding box center [645, 533] width 780 height 19
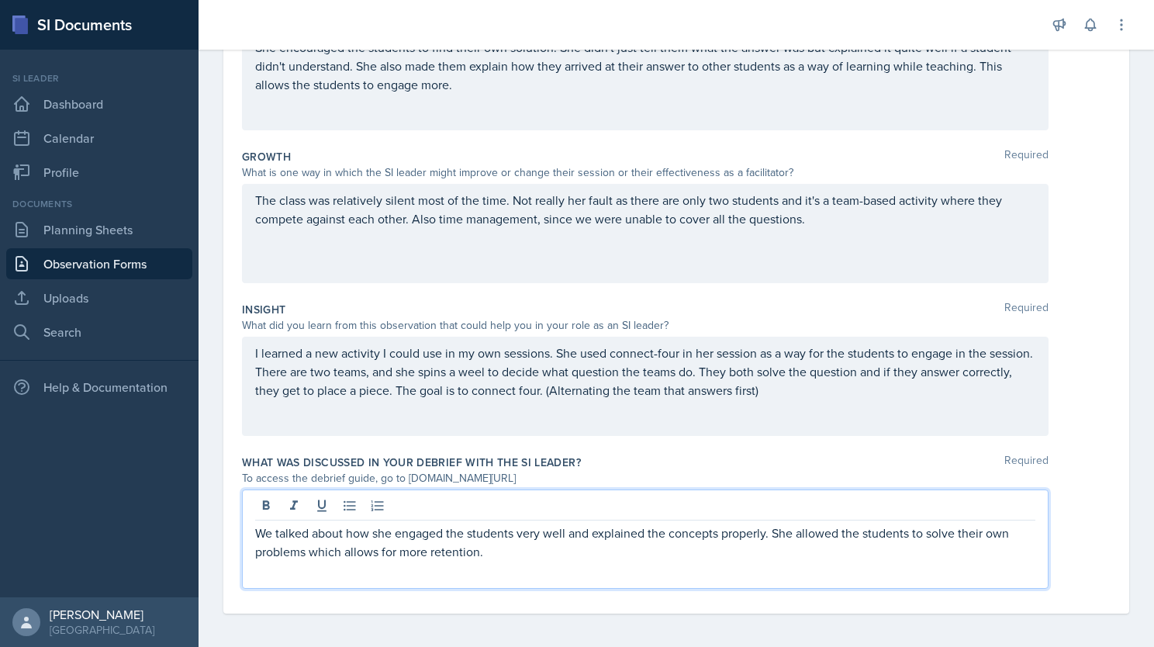
click at [509, 549] on p "We talked about how she engaged the students very well and explained the concep…" at bounding box center [645, 542] width 780 height 37
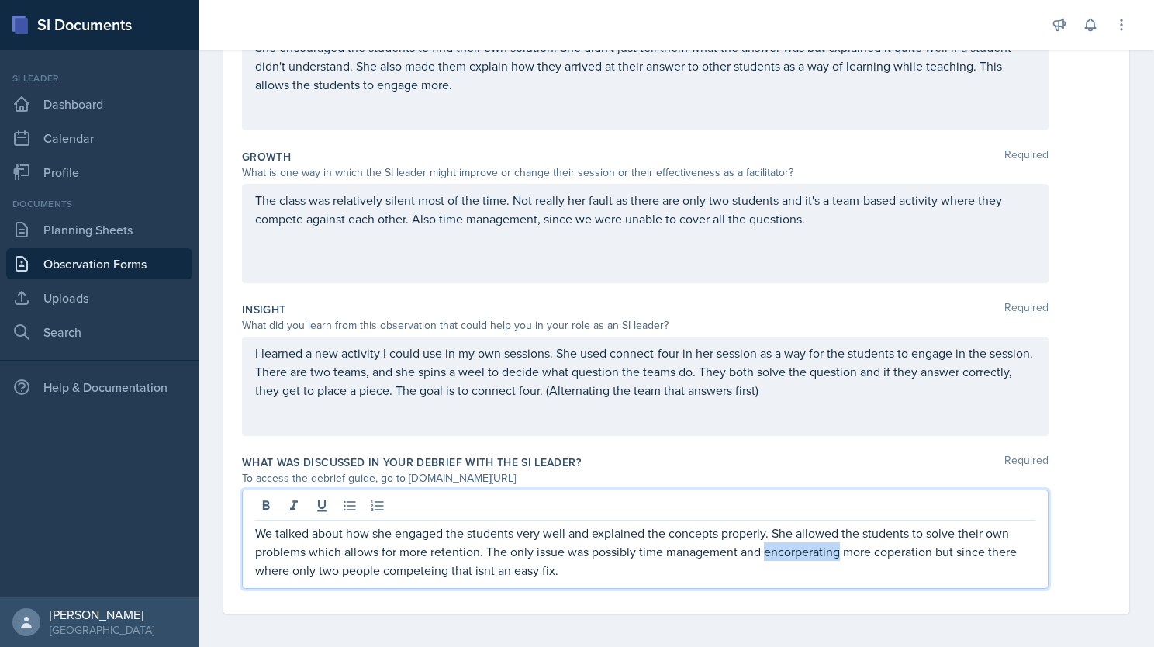
click at [788, 549] on p "We talked about how she engaged the students very well and explained the concep…" at bounding box center [645, 552] width 780 height 56
click at [566, 567] on p "We talked about how she engaged the students very well and explained the concep…" at bounding box center [645, 552] width 780 height 56
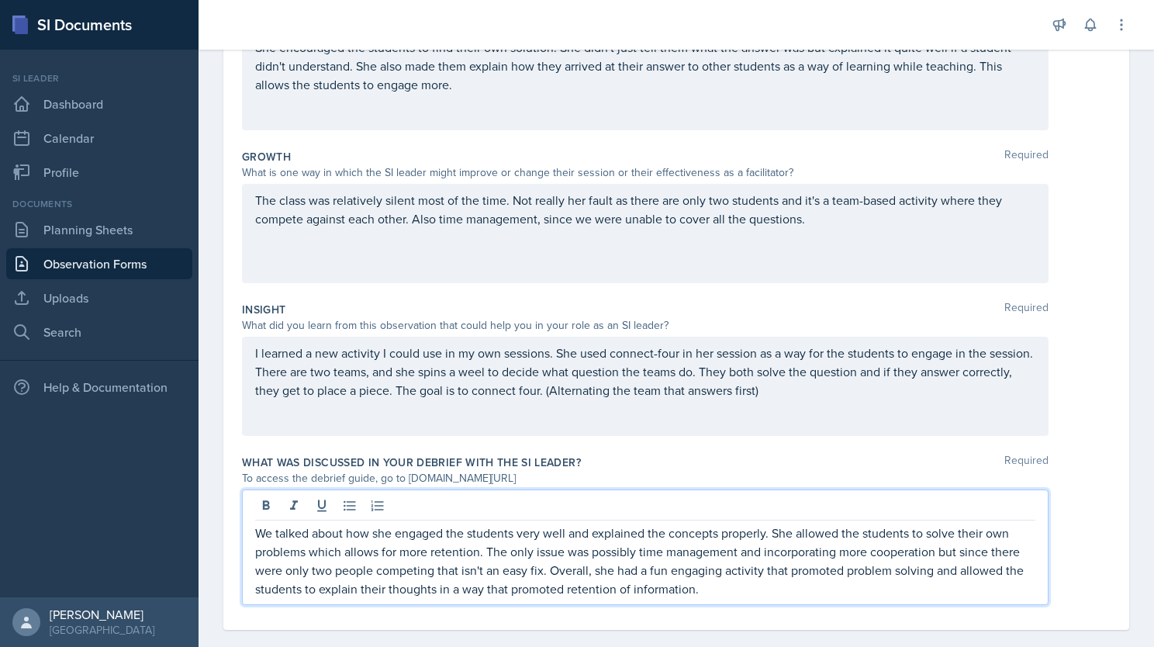
scroll to position [355, 0]
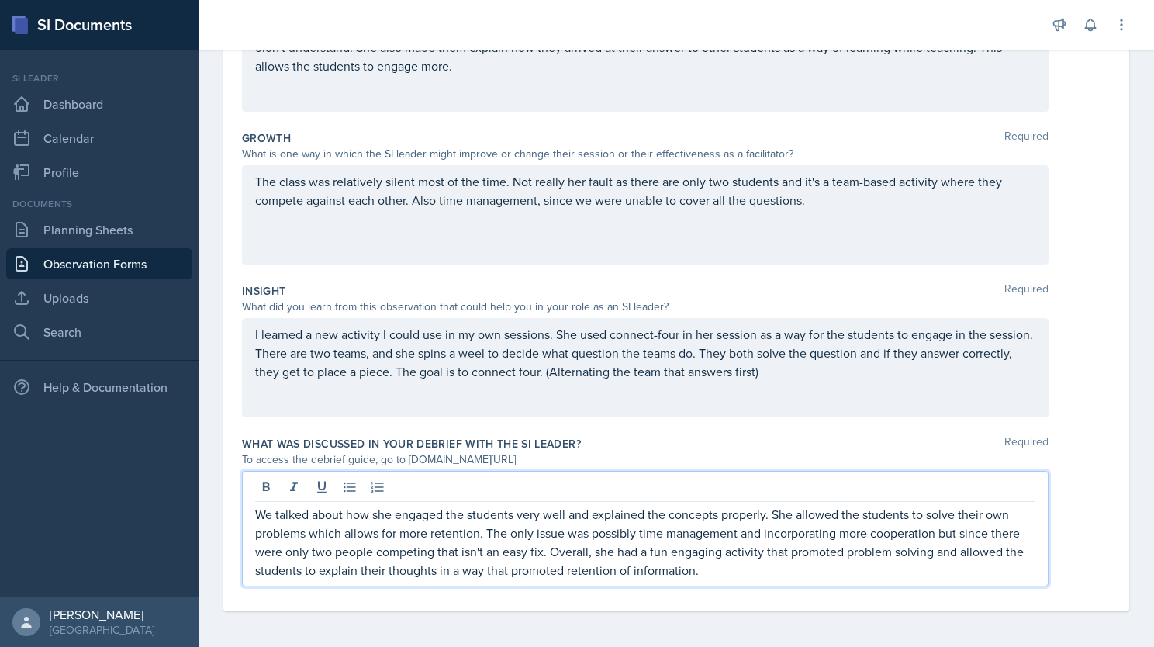
click at [728, 572] on p "We talked about how she engaged the students very well and explained the concep…" at bounding box center [645, 542] width 780 height 74
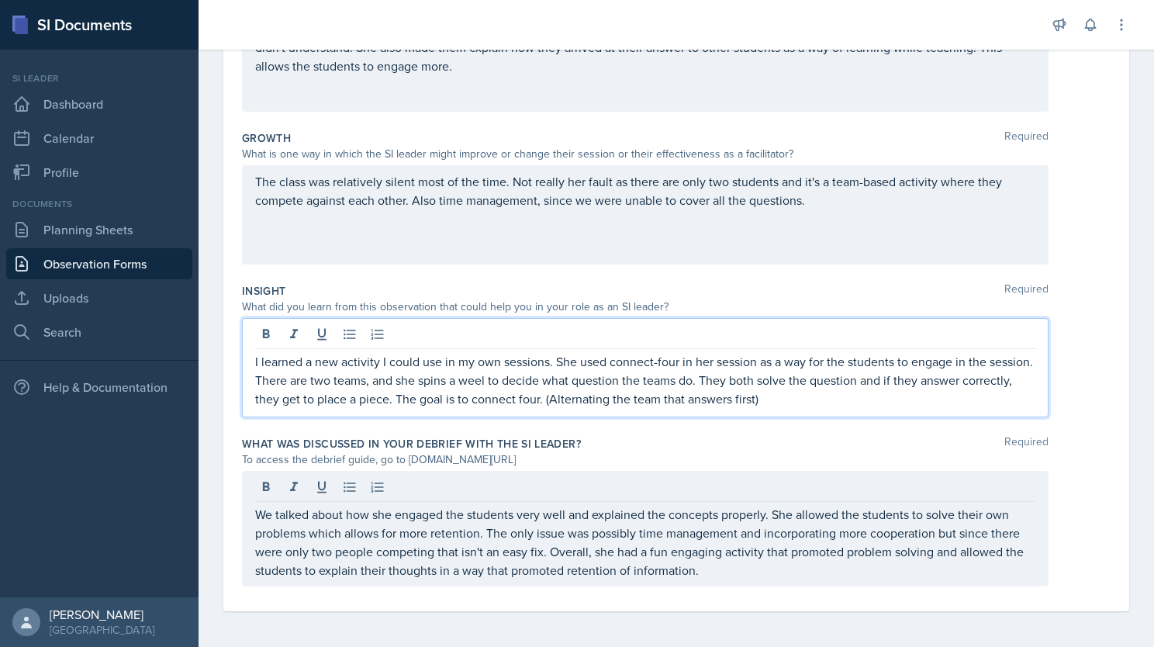
click at [699, 372] on p "I learned a new activity I could use in my own sessions. She used connect-four …" at bounding box center [645, 380] width 780 height 56
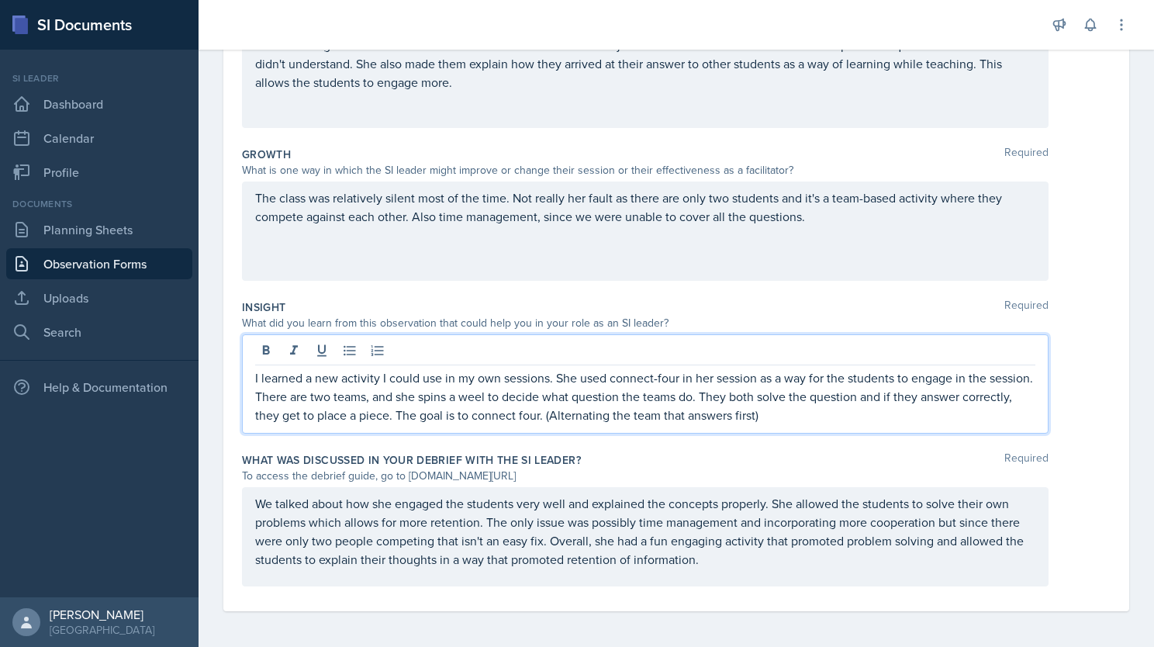
click at [662, 261] on div "The class was relatively silent most of the time. Not really her fault as there…" at bounding box center [645, 231] width 807 height 99
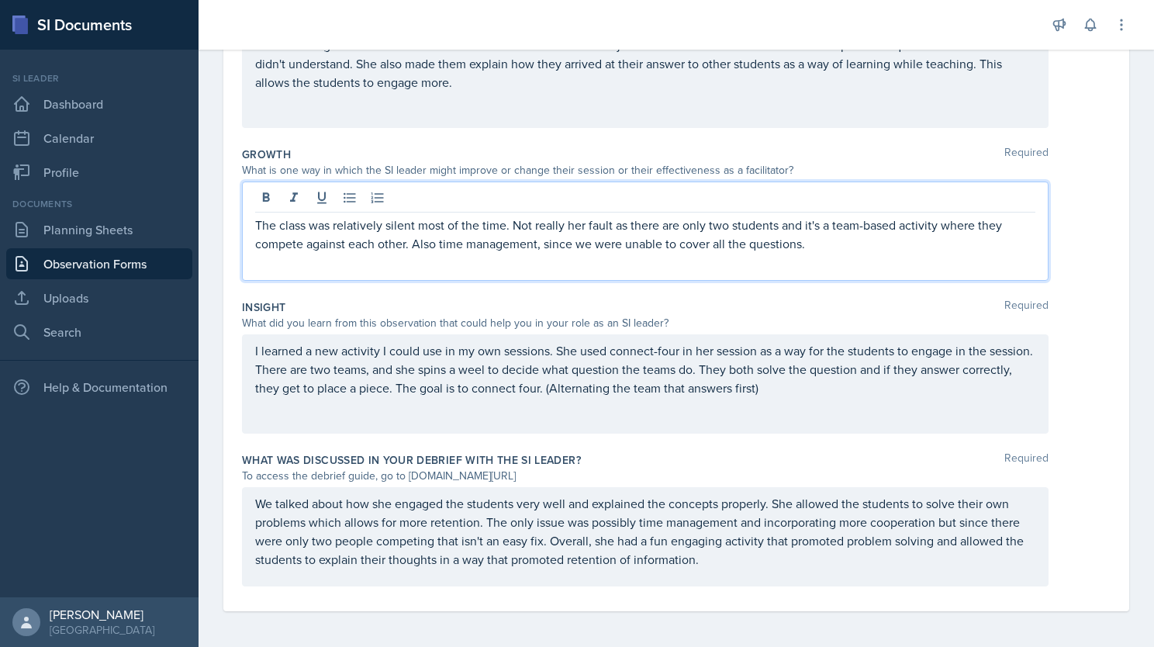
click at [614, 114] on div "She encouraged the students to find their own solution. She didn't just tell th…" at bounding box center [645, 78] width 807 height 99
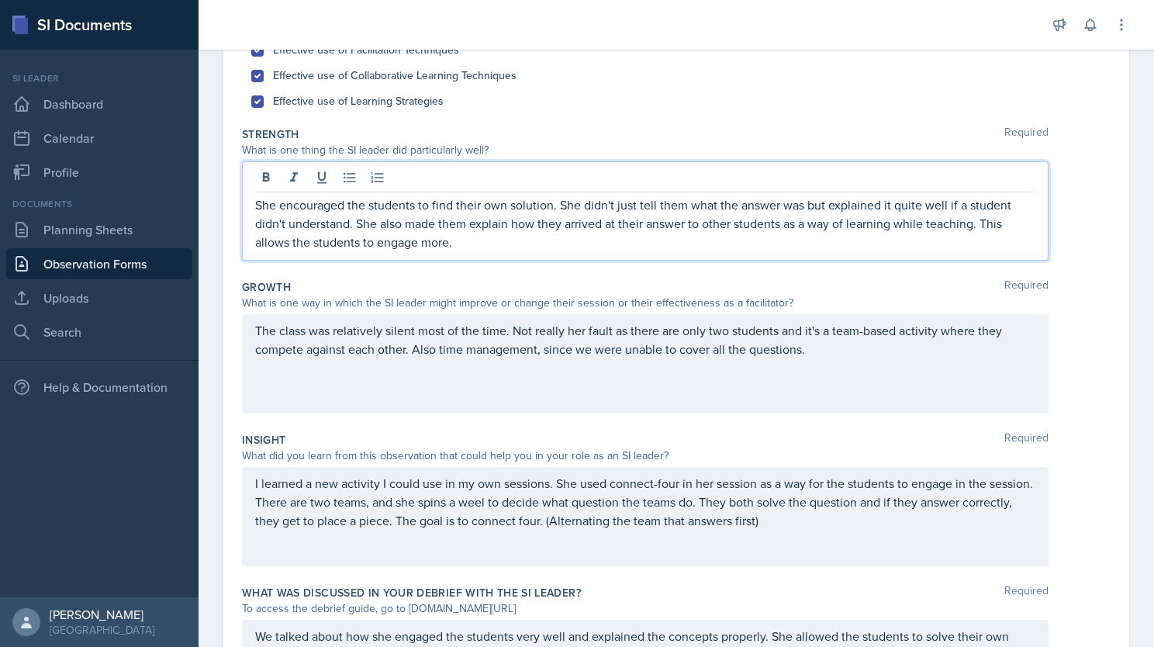
scroll to position [233, 0]
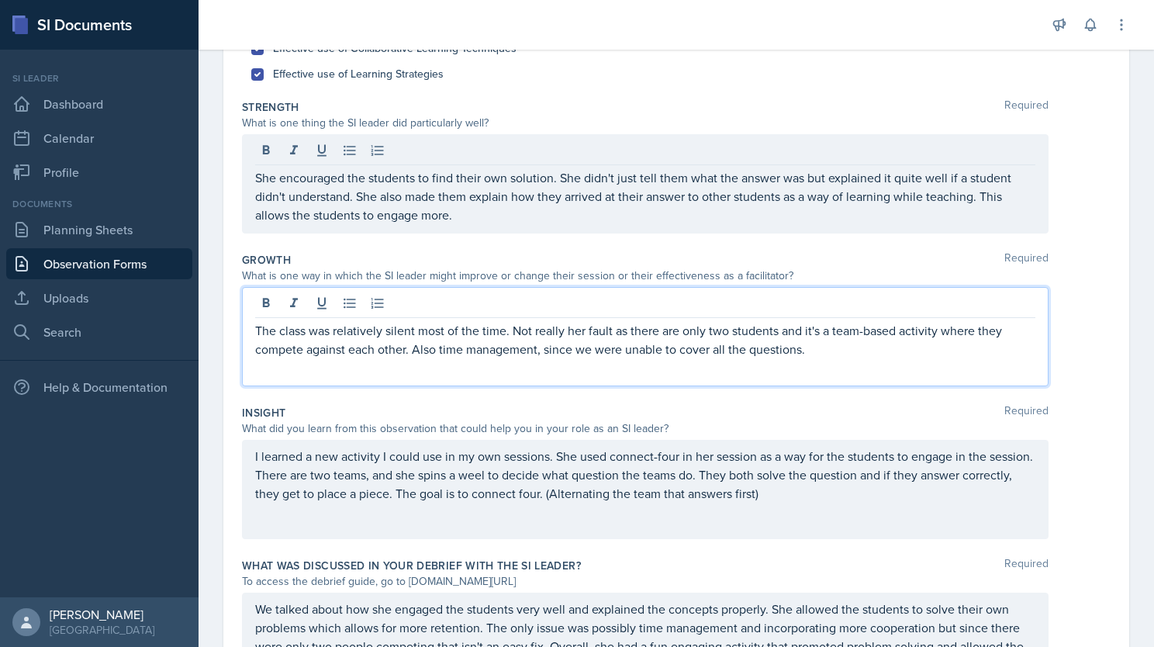
click at [842, 351] on p "The class was relatively silent most of the time. Not really her fault as there…" at bounding box center [645, 339] width 780 height 37
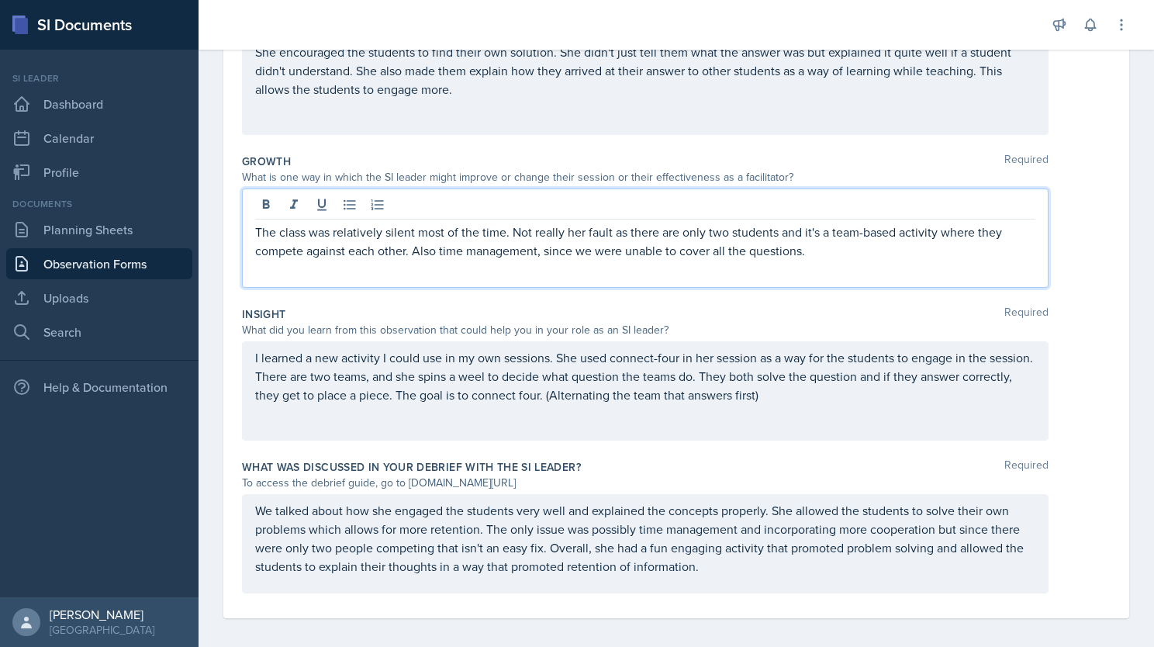
scroll to position [338, 0]
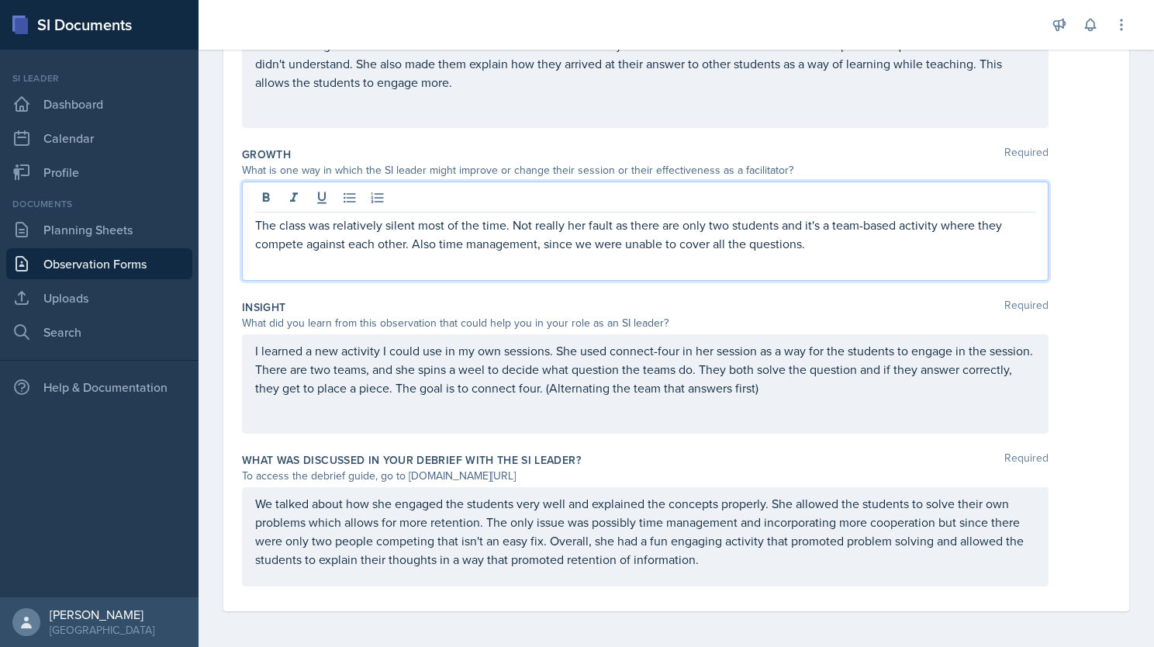
click at [537, 374] on p "I learned a new activity I could use in my own sessions. She used connect-four …" at bounding box center [645, 369] width 780 height 56
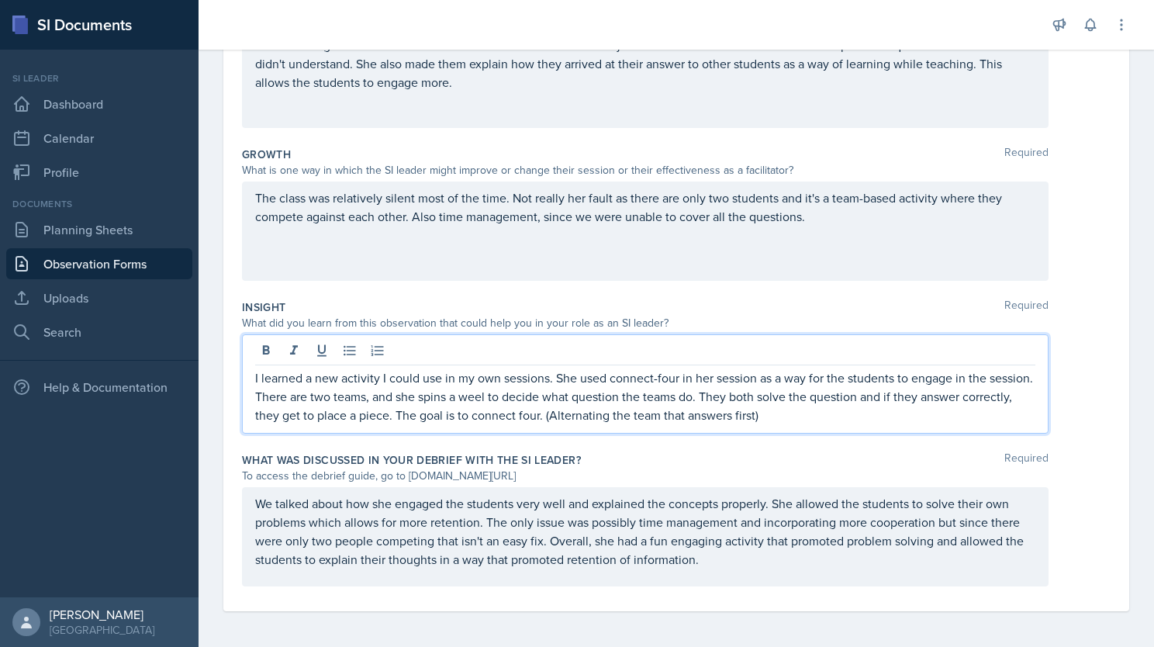
scroll to position [102, 0]
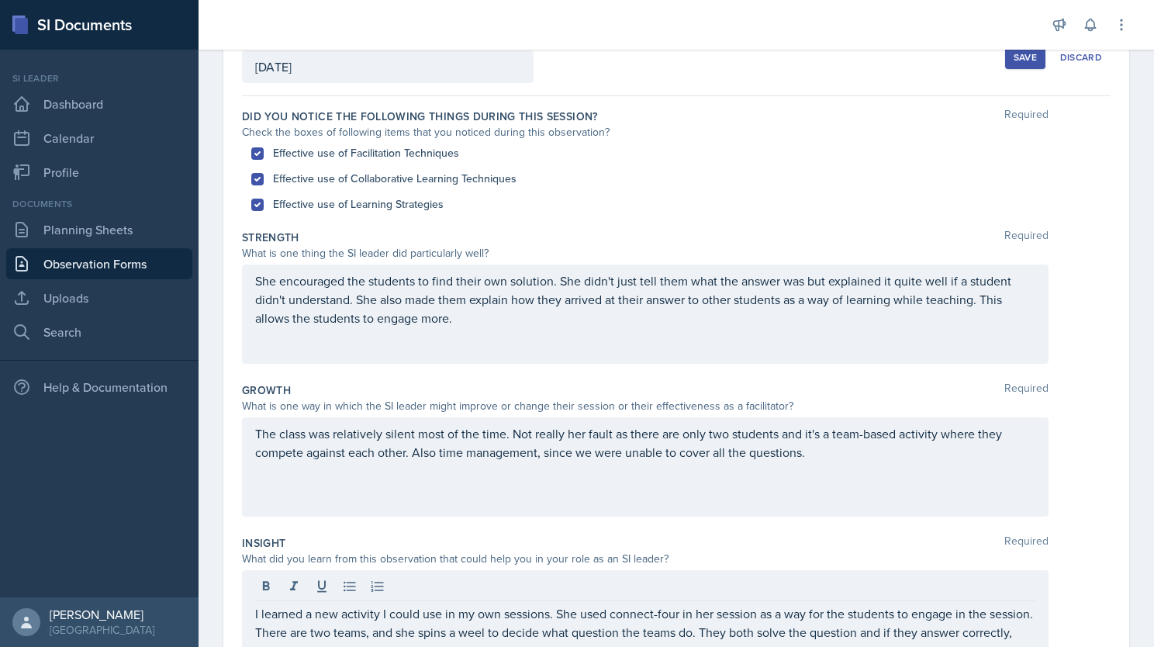
click at [1014, 61] on div "Save" at bounding box center [1025, 57] width 23 height 12
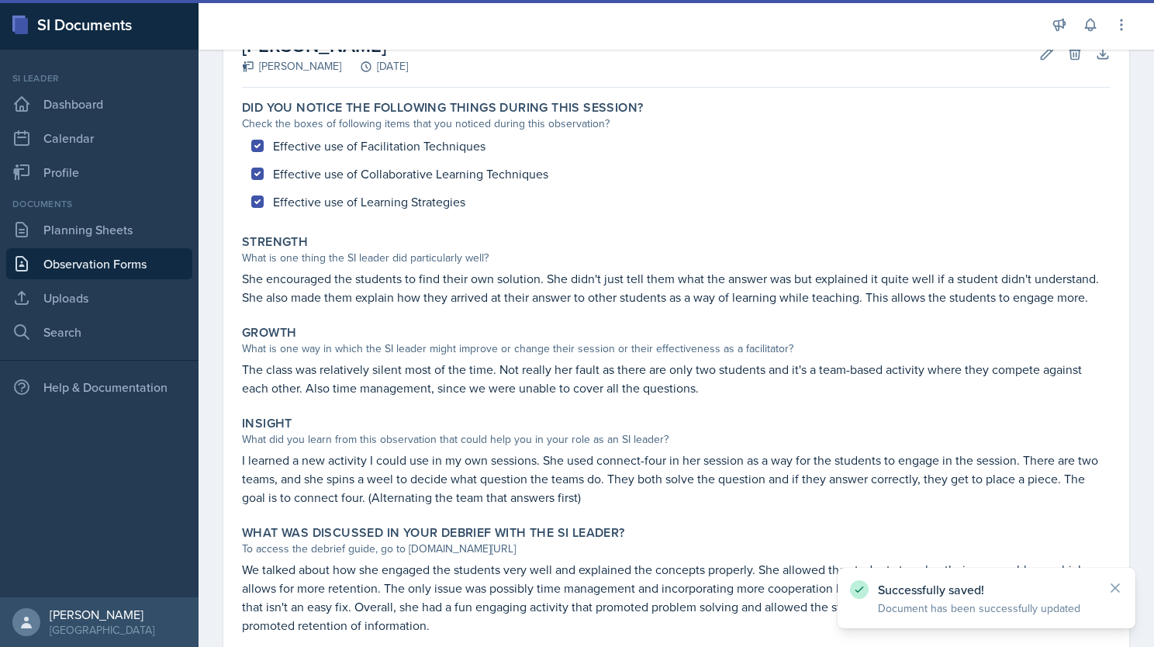
scroll to position [195, 0]
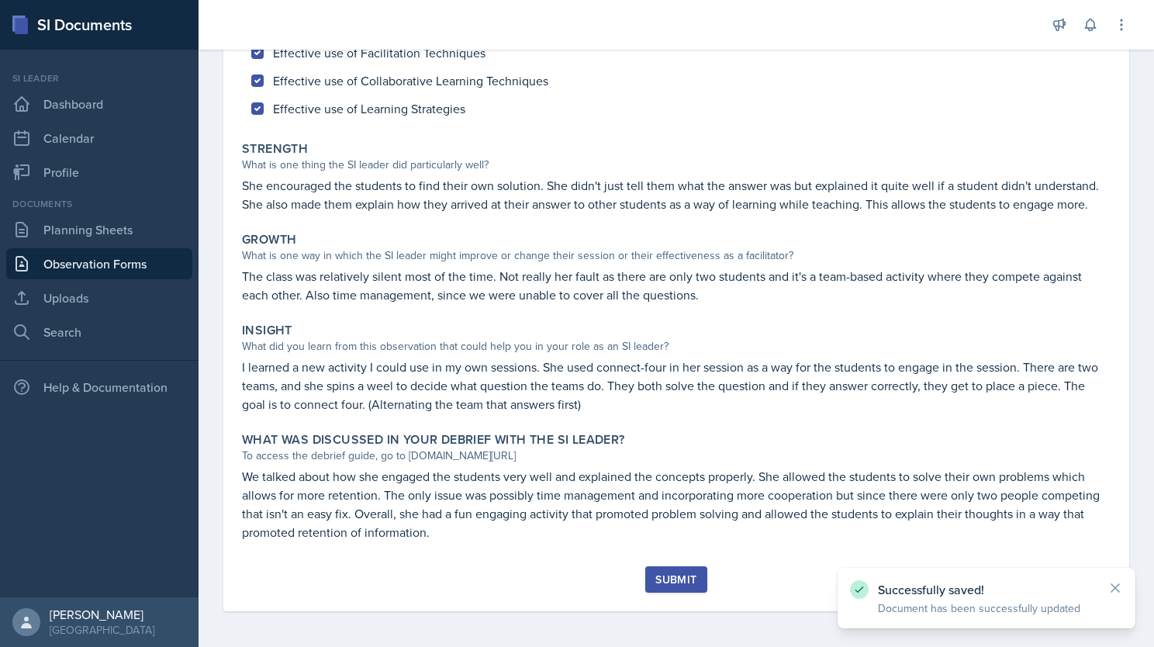
click at [689, 569] on button "Submit" at bounding box center [675, 579] width 61 height 26
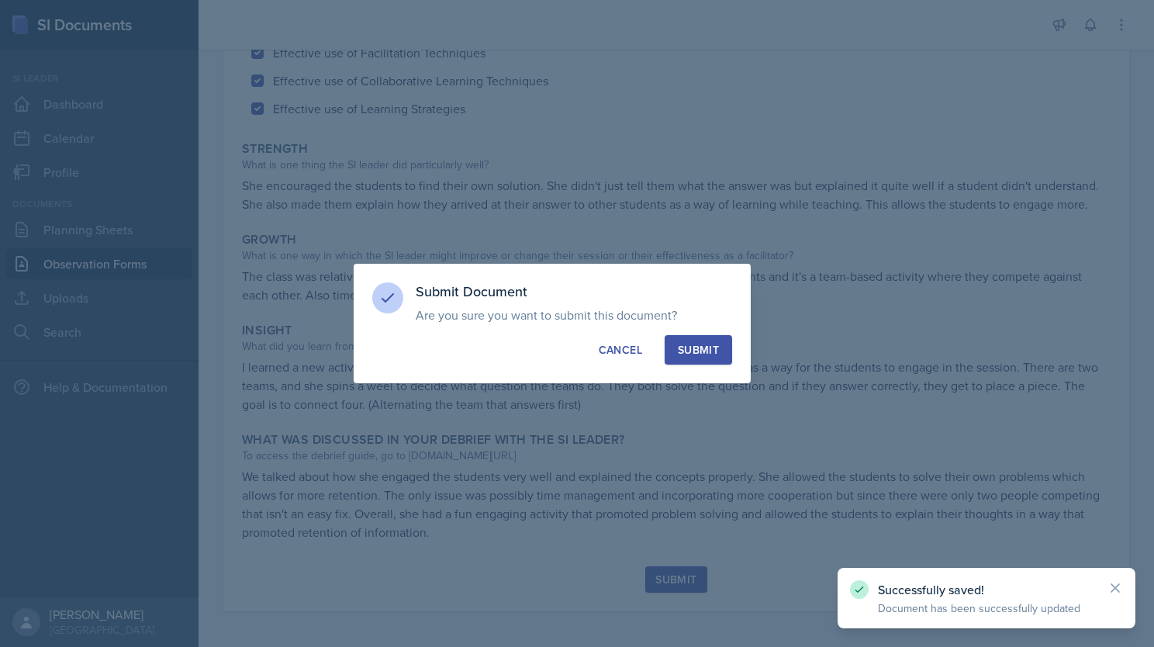
click at [686, 348] on div "Submit" at bounding box center [698, 350] width 41 height 16
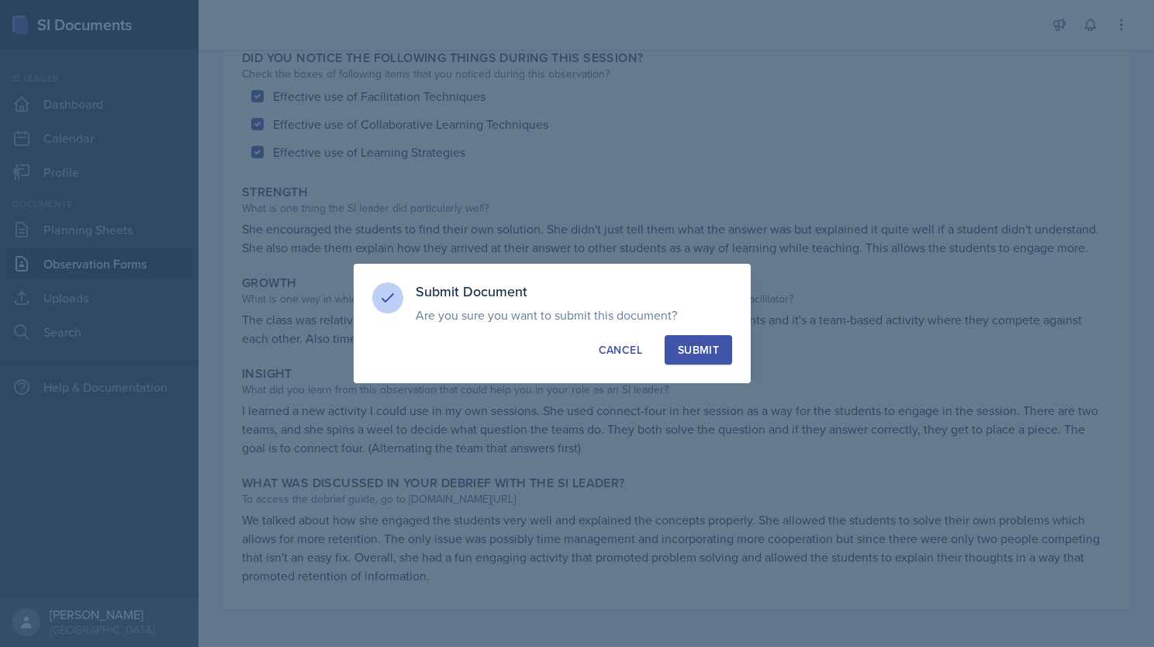
scroll to position [151, 0]
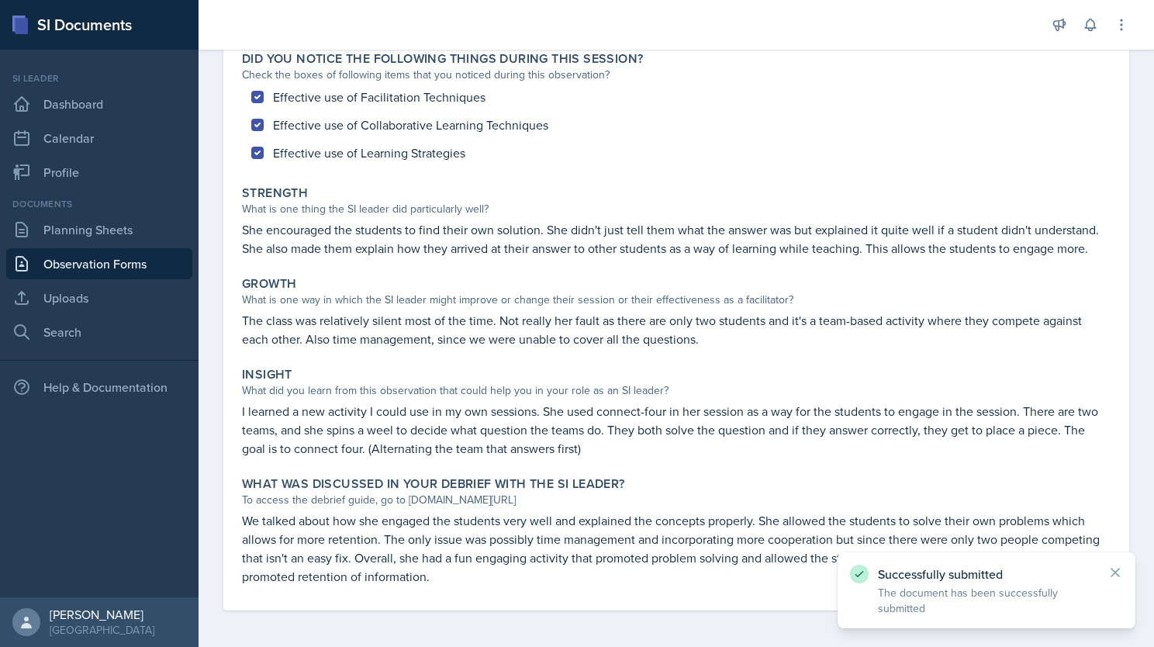
click at [105, 262] on link "Observation Forms" at bounding box center [99, 263] width 186 height 31
